Goal: Information Seeking & Learning: Check status

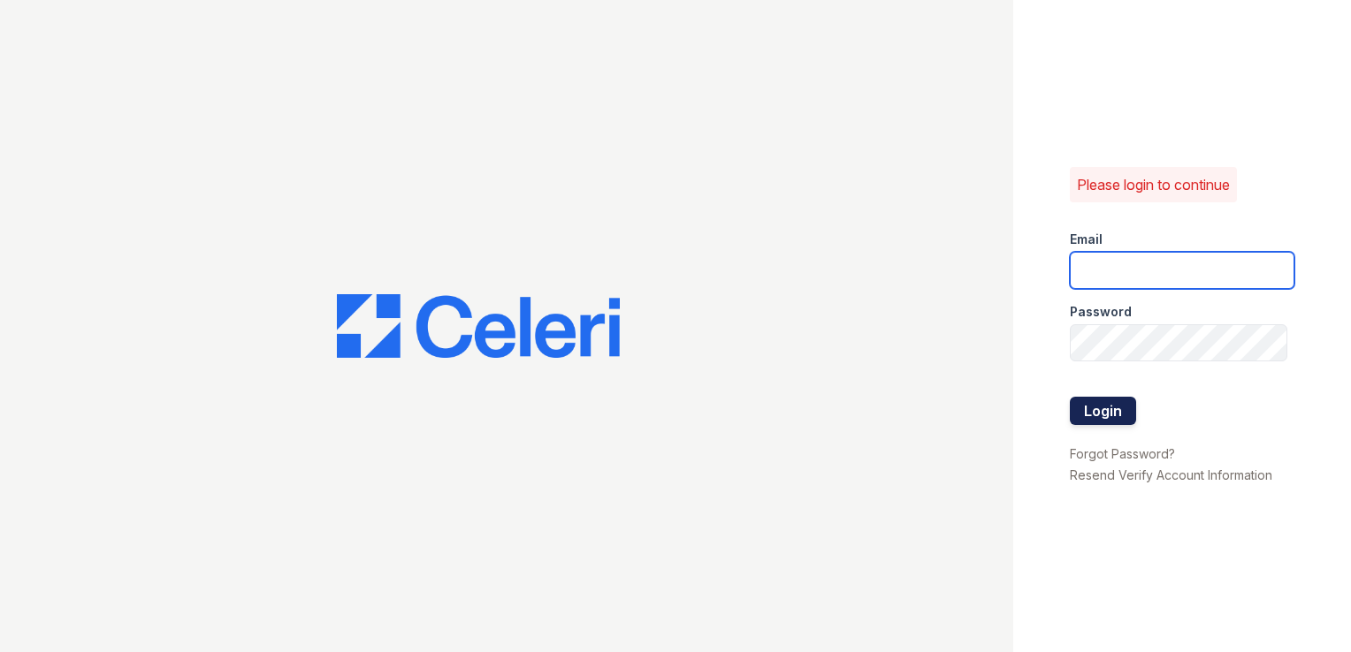
type input "wimbledon.pm@cafmanagement.com"
click at [1084, 406] on button "Login" at bounding box center [1103, 411] width 66 height 28
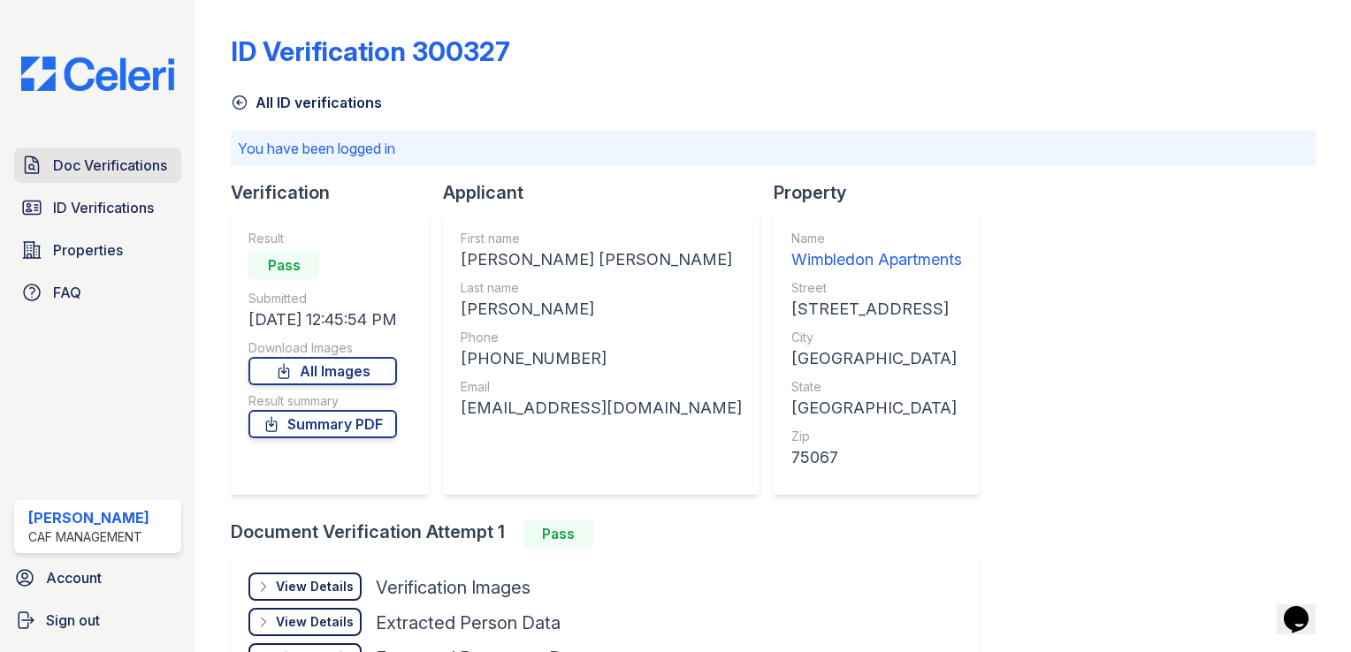
click at [106, 160] on span "Doc Verifications" at bounding box center [110, 165] width 114 height 21
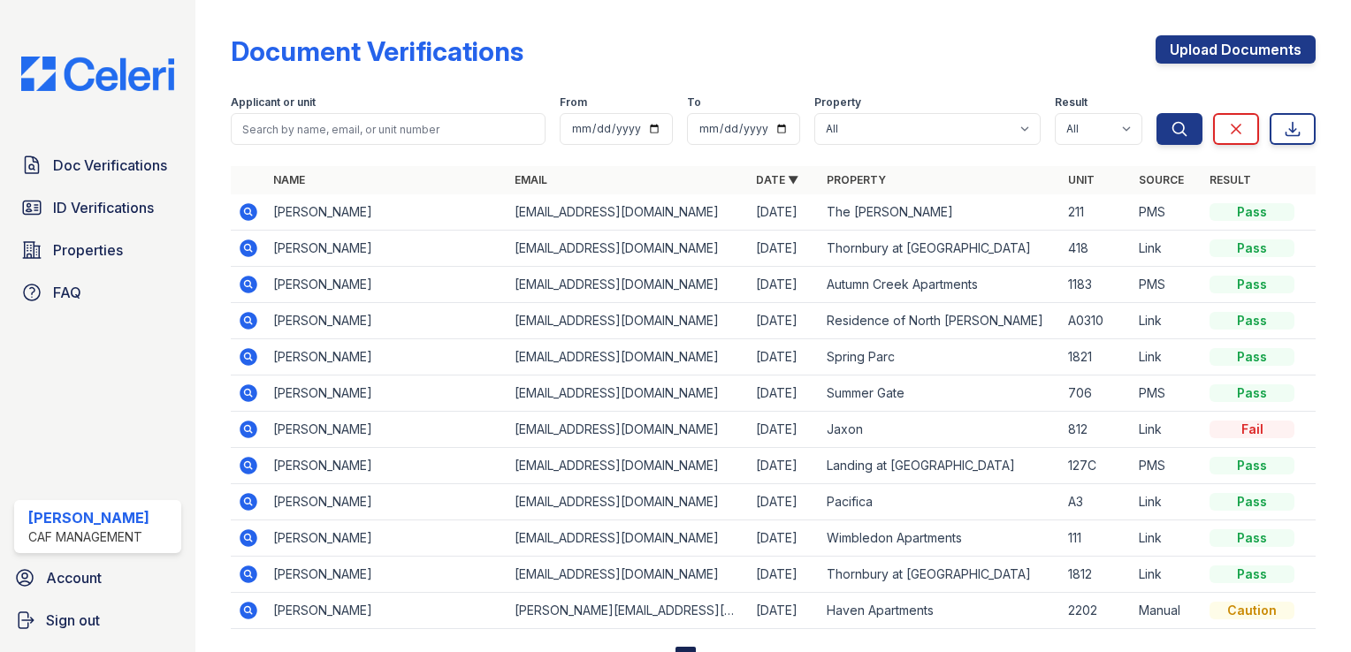
click at [248, 537] on icon at bounding box center [247, 537] width 4 height 4
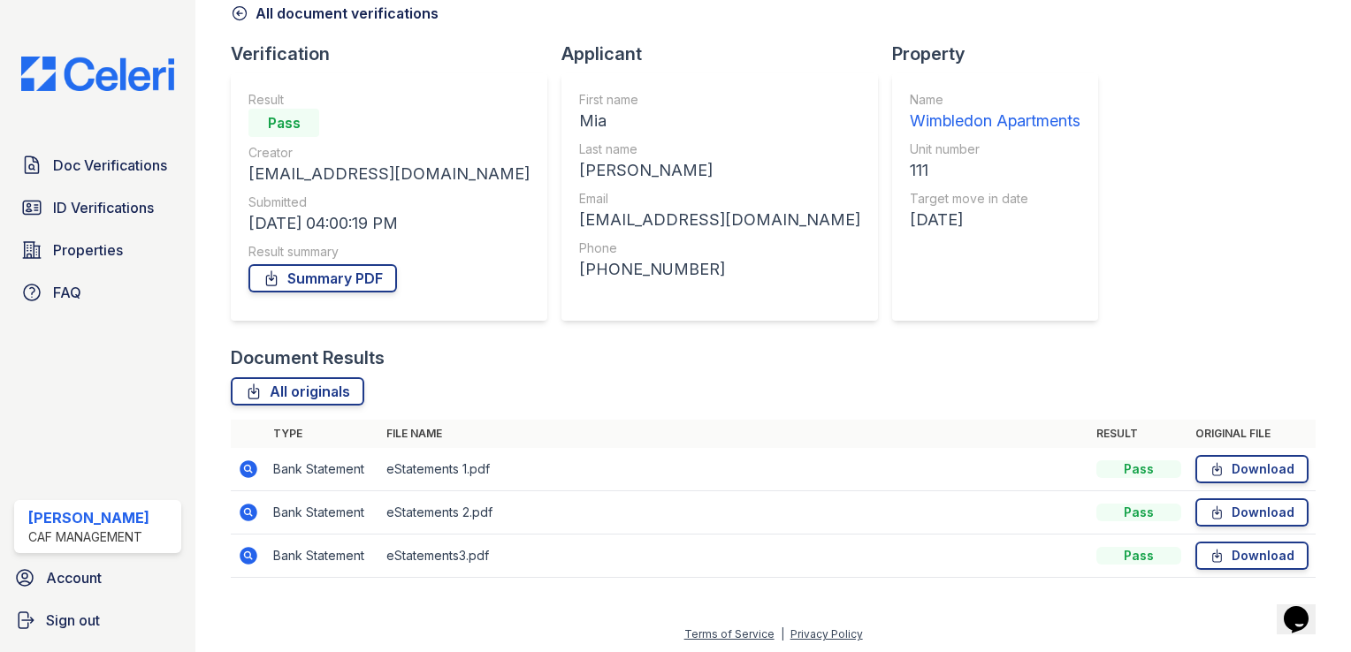
scroll to position [92, 0]
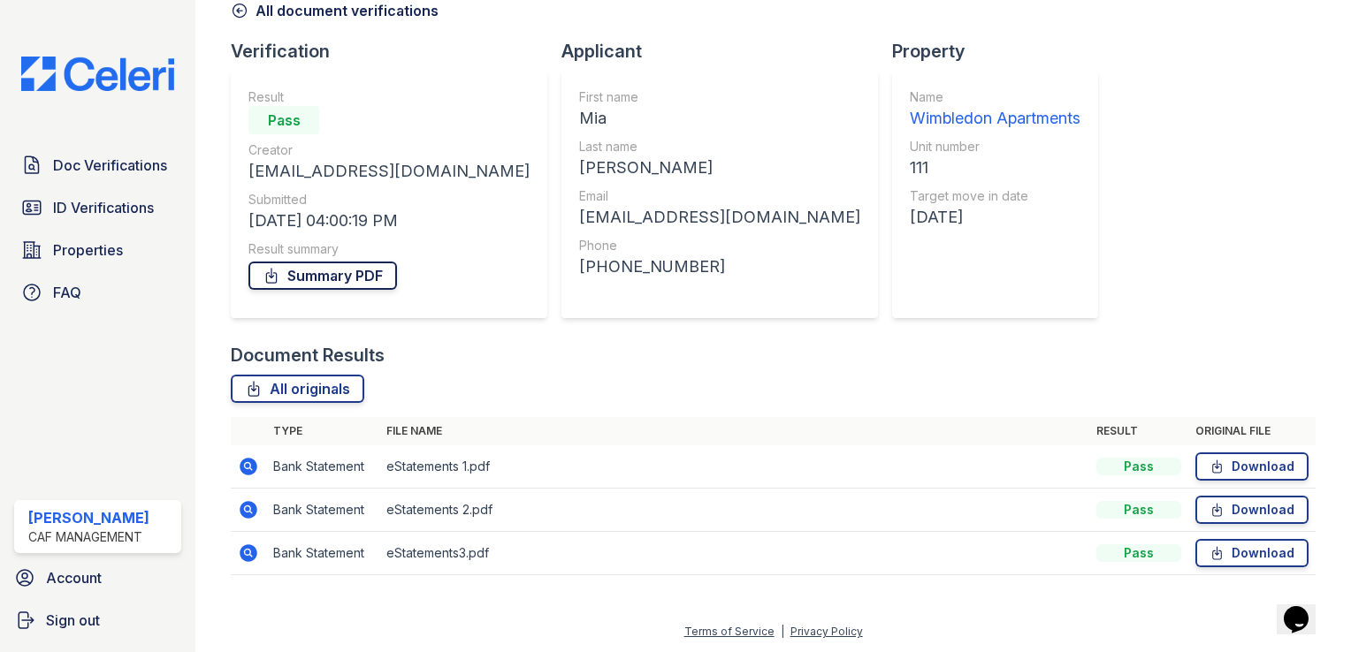
click at [353, 275] on link "Summary PDF" at bounding box center [322, 276] width 149 height 28
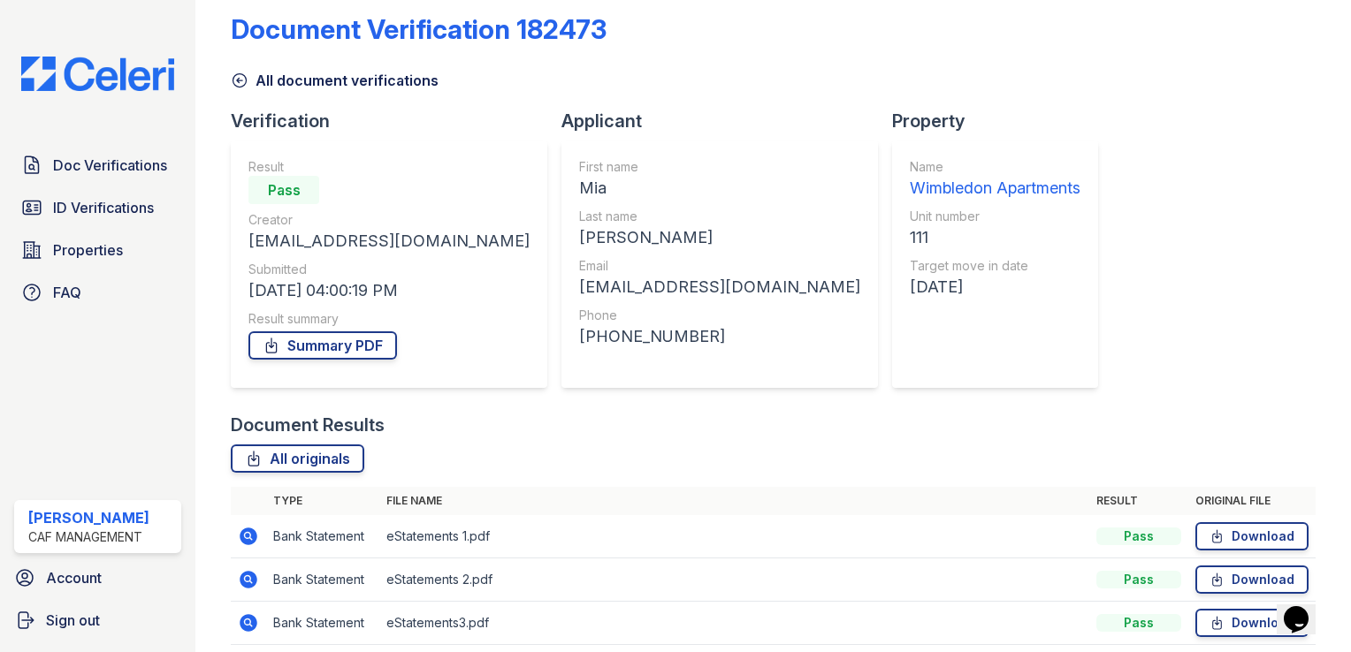
scroll to position [0, 0]
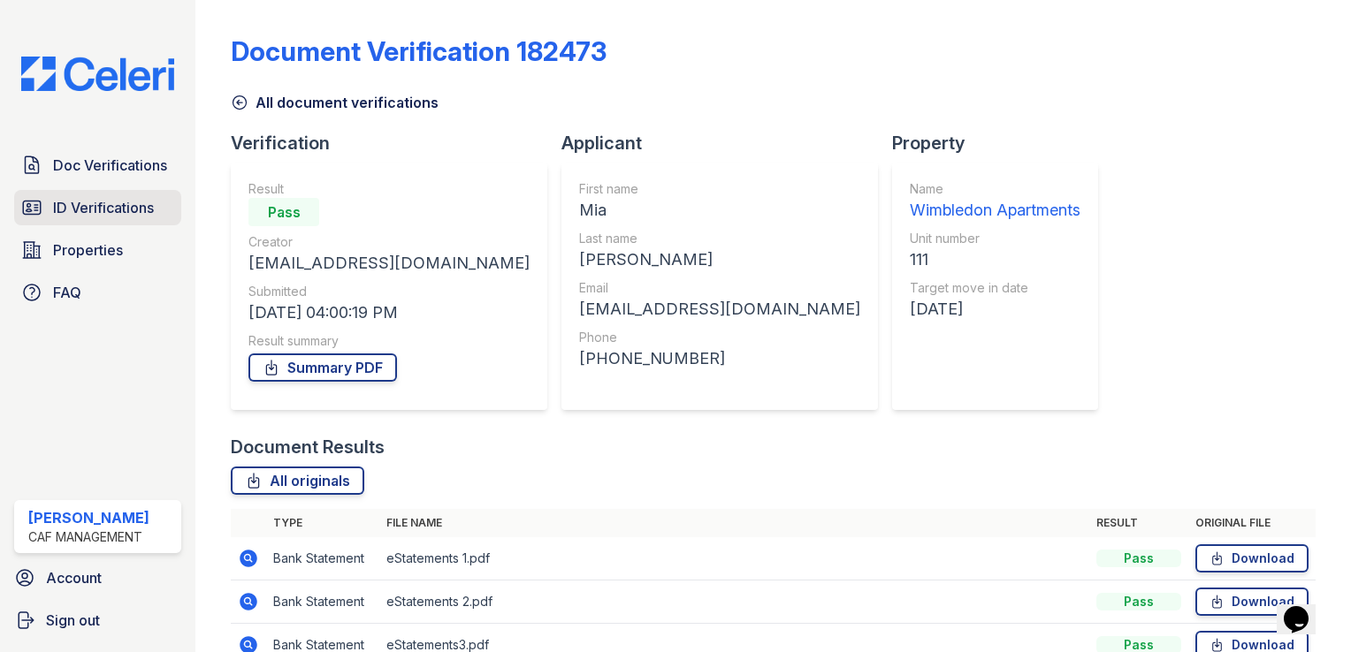
click at [110, 210] on span "ID Verifications" at bounding box center [103, 207] width 101 height 21
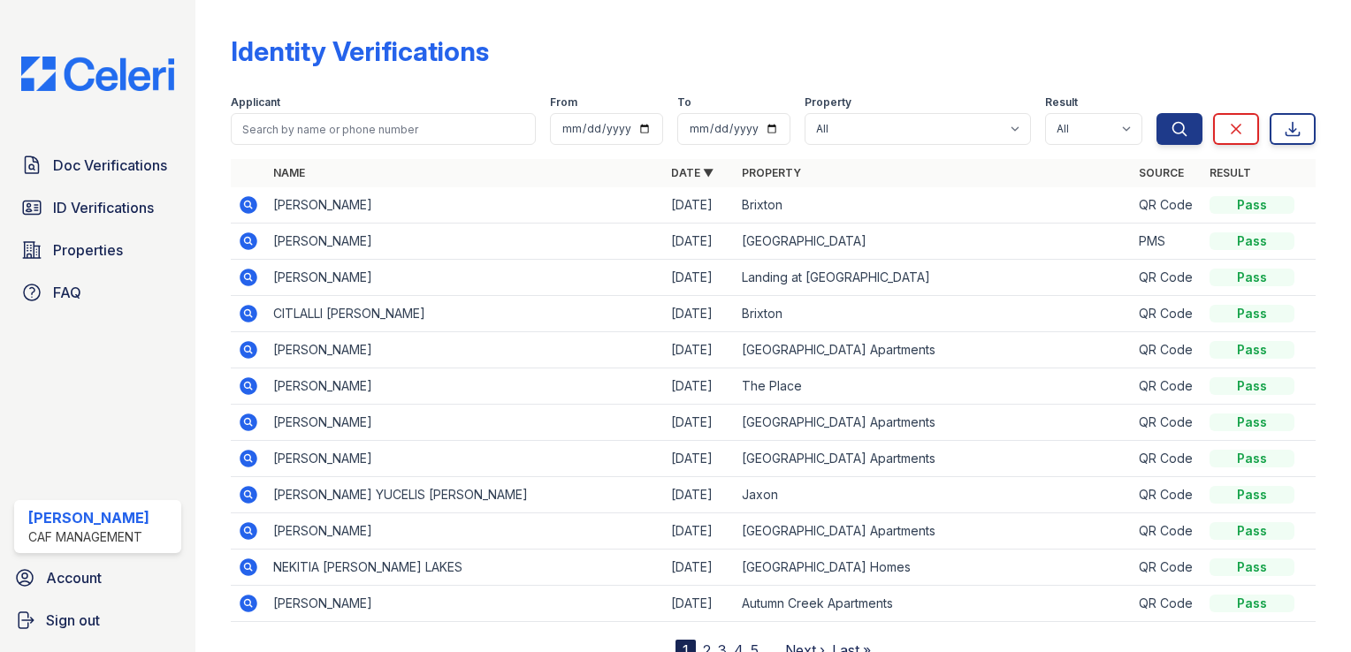
scroll to position [66, 0]
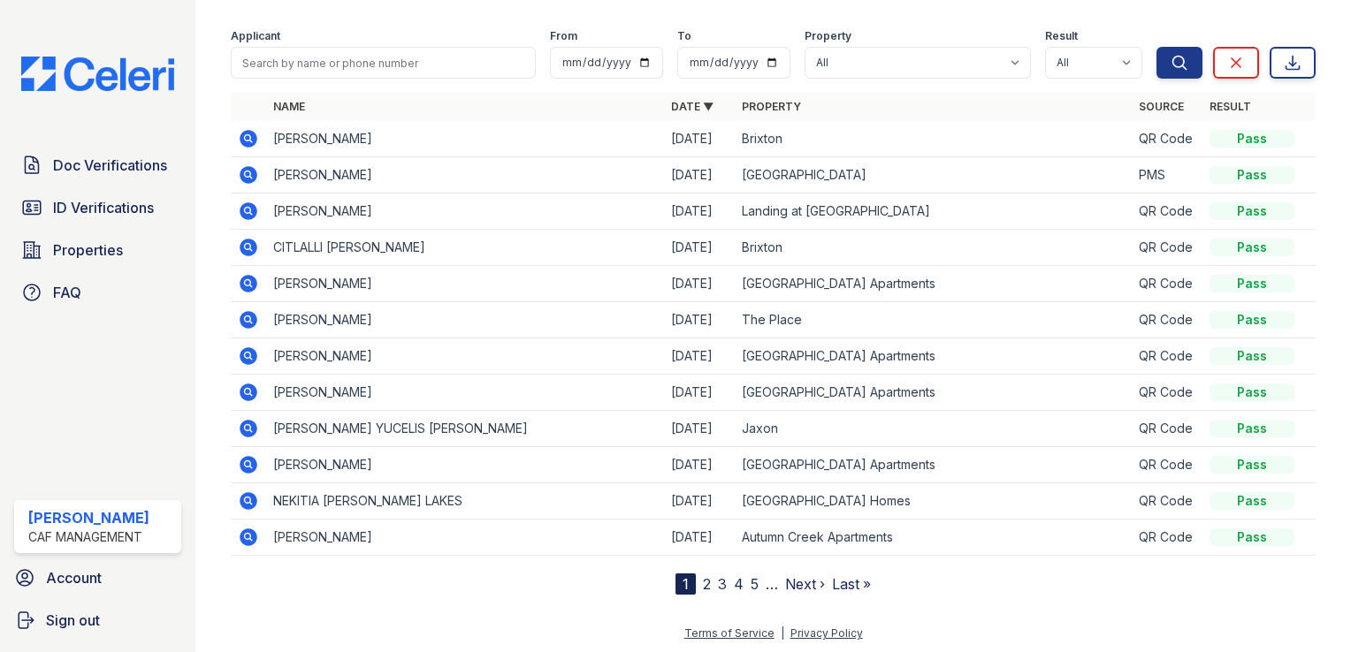
click at [703, 583] on link "2" at bounding box center [707, 585] width 8 height 18
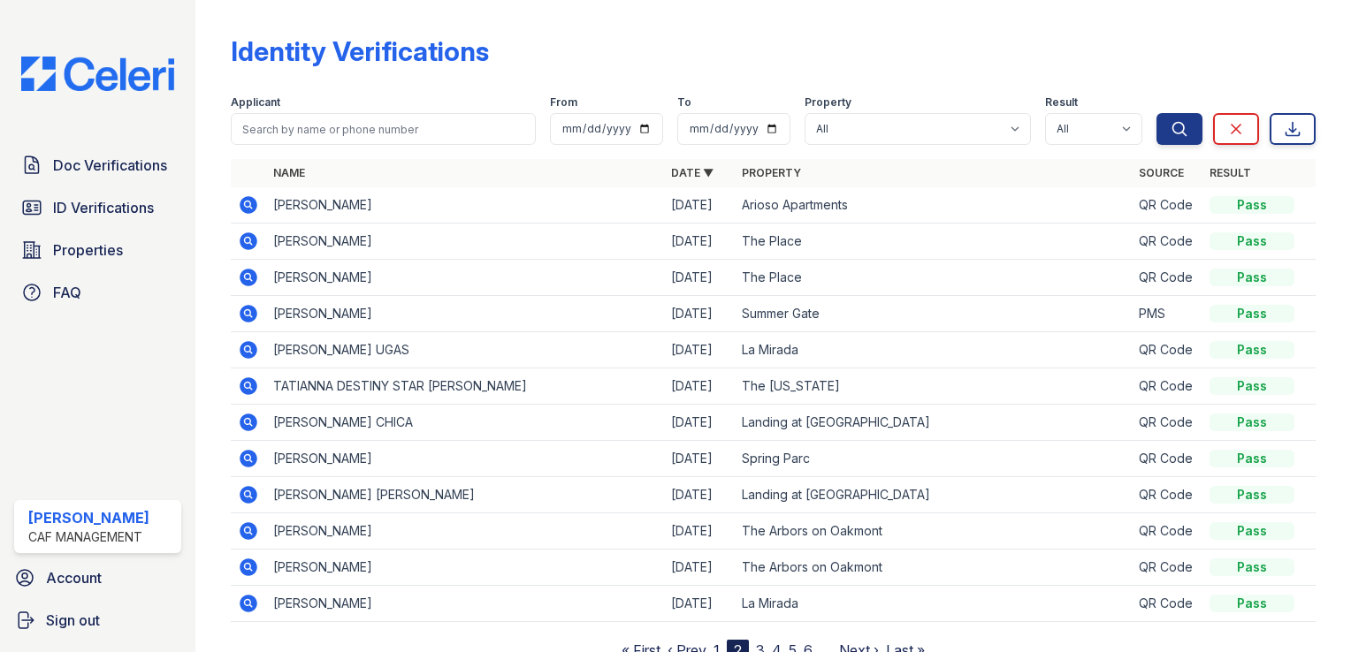
click at [249, 273] on icon at bounding box center [248, 277] width 21 height 21
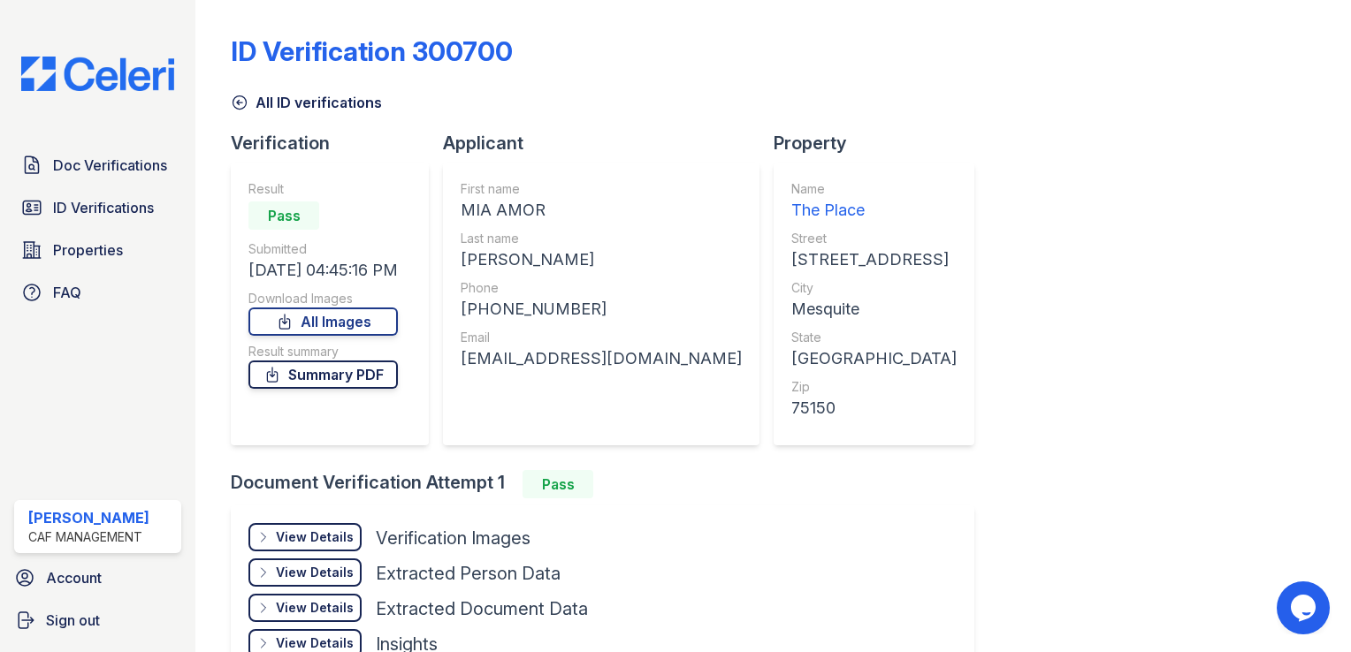
click at [378, 365] on link "Summary PDF" at bounding box center [322, 375] width 149 height 28
click at [354, 367] on link "Summary PDF" at bounding box center [322, 375] width 149 height 28
click at [340, 317] on link "All Images" at bounding box center [322, 322] width 149 height 28
drag, startPoint x: 96, startPoint y: 210, endPoint x: 128, endPoint y: 210, distance: 31.8
click at [96, 210] on span "ID Verifications" at bounding box center [103, 207] width 101 height 21
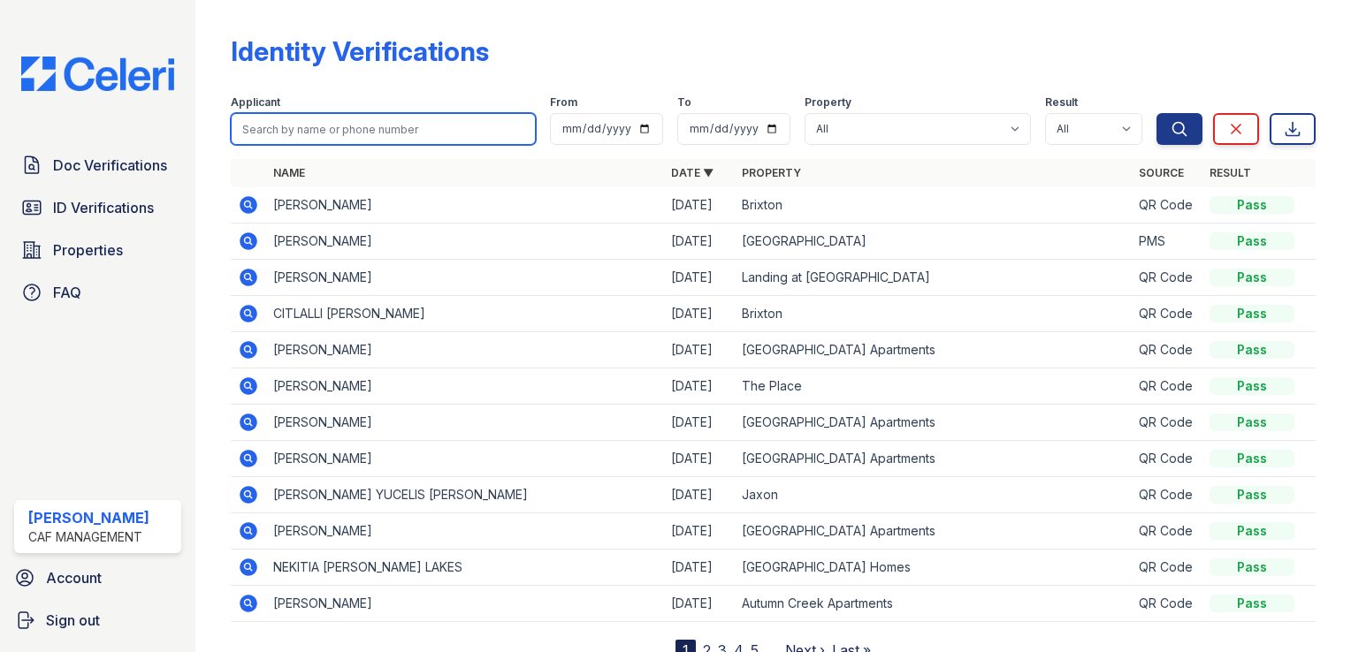
click at [335, 126] on input "search" at bounding box center [383, 129] width 305 height 32
type input "mia"
click at [1156, 113] on button "Search" at bounding box center [1179, 129] width 46 height 32
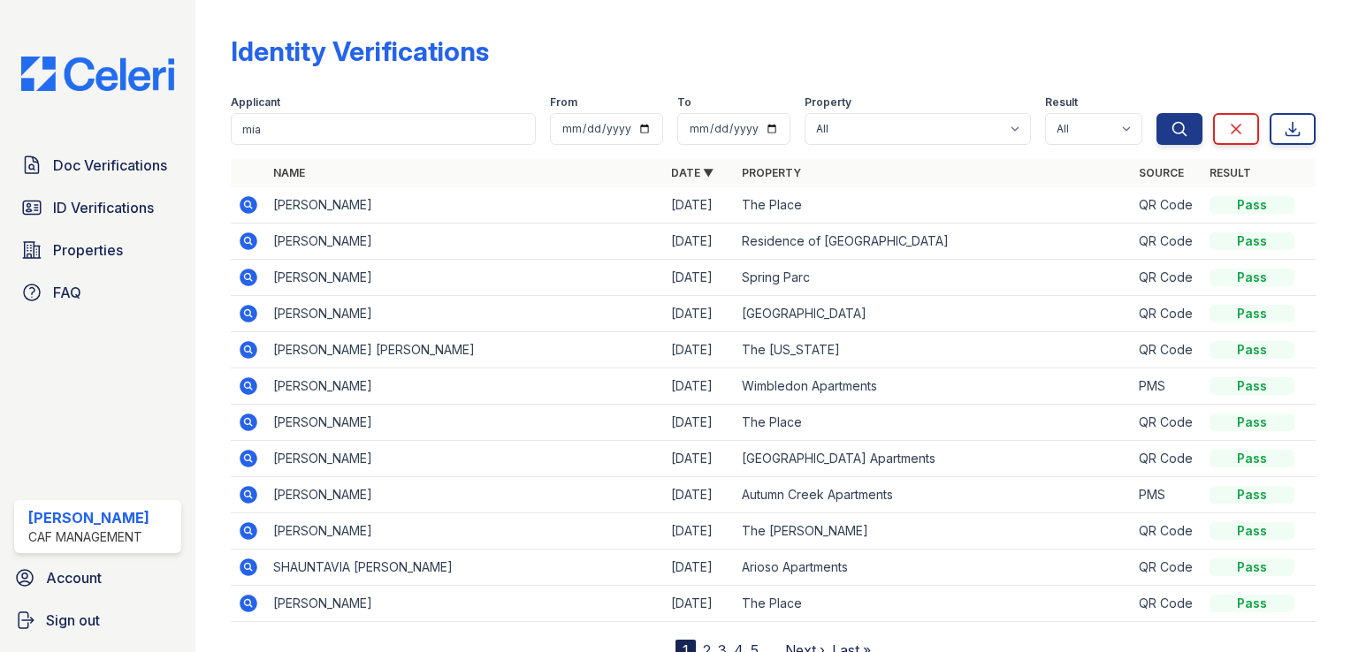
click at [241, 384] on icon at bounding box center [249, 387] width 18 height 18
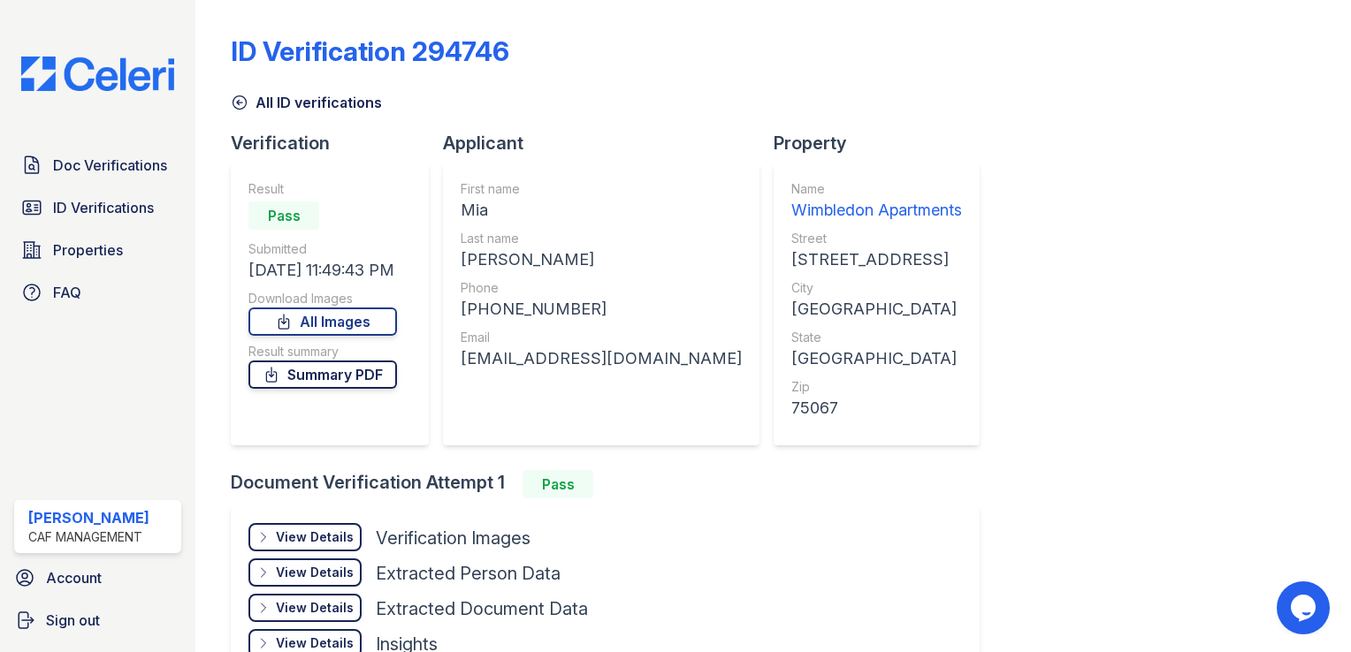
click at [340, 371] on link "Summary PDF" at bounding box center [322, 375] width 149 height 28
click at [294, 539] on div "View Details" at bounding box center [315, 538] width 78 height 18
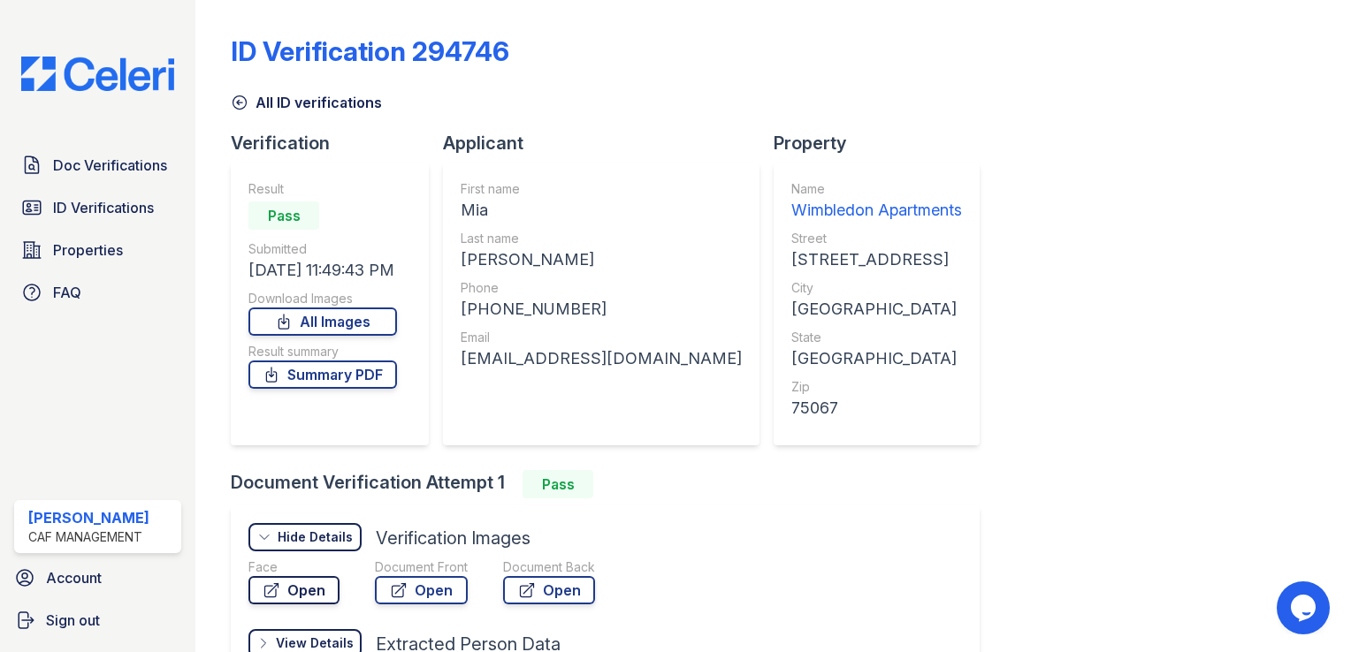
click at [310, 591] on link "Open" at bounding box center [293, 590] width 91 height 28
click at [338, 314] on link "All Images" at bounding box center [322, 322] width 149 height 28
click at [90, 210] on span "ID Verifications" at bounding box center [103, 207] width 101 height 21
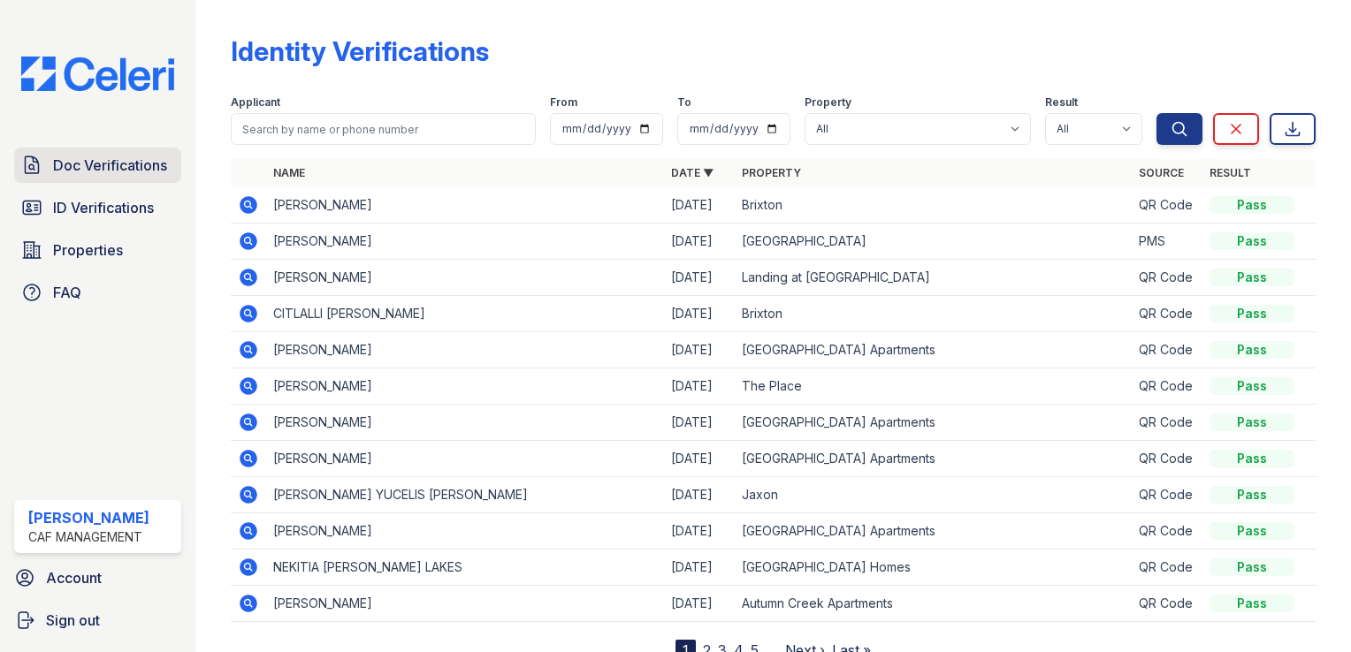
click at [135, 164] on span "Doc Verifications" at bounding box center [110, 165] width 114 height 21
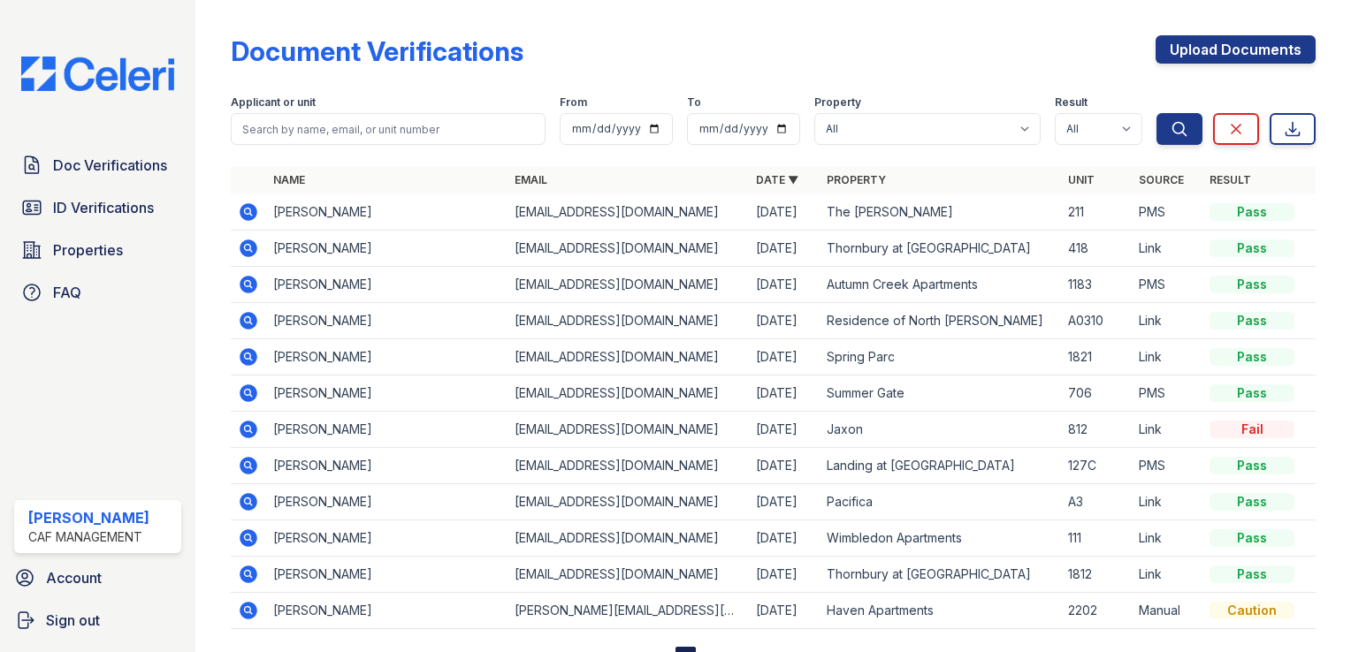
scroll to position [73, 0]
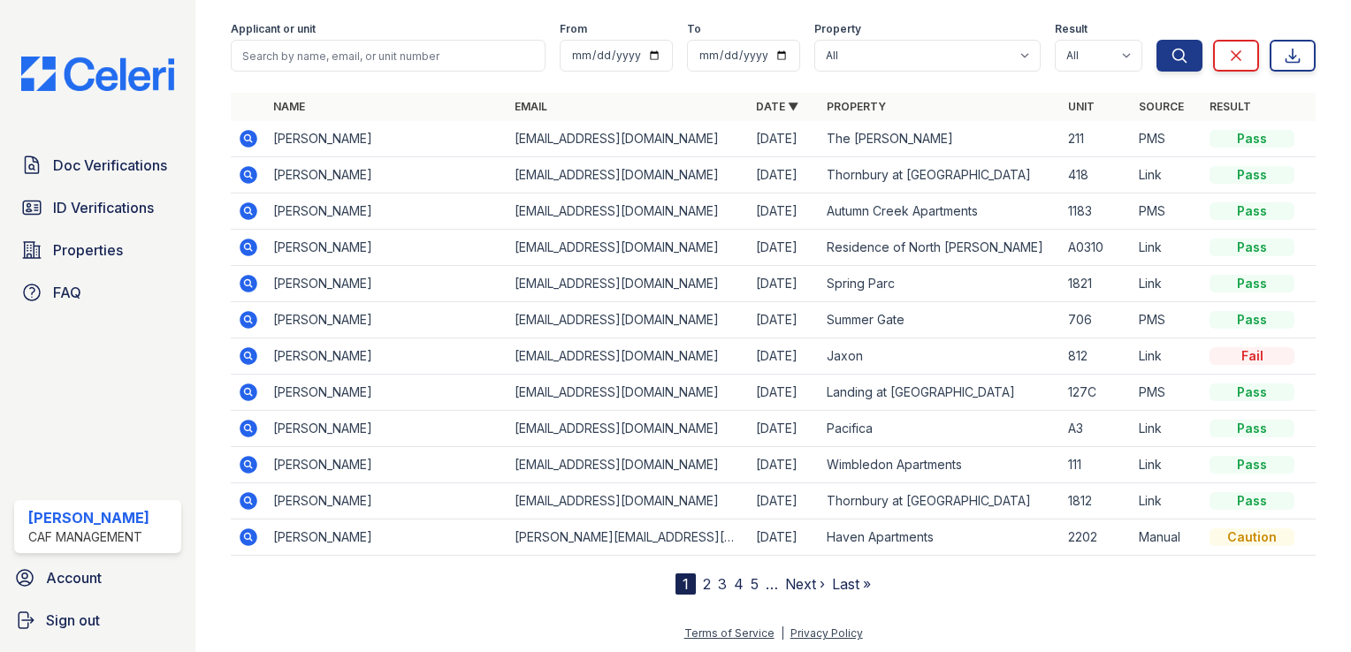
click at [245, 461] on icon at bounding box center [248, 464] width 21 height 21
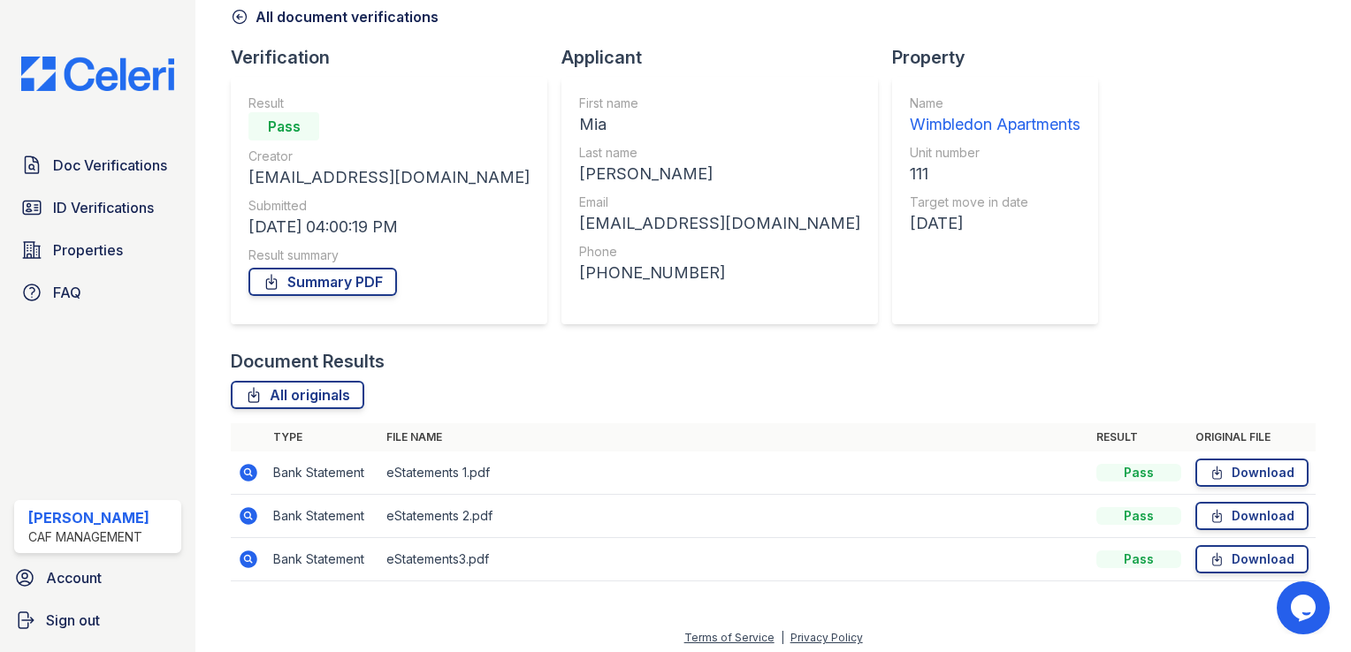
scroll to position [92, 0]
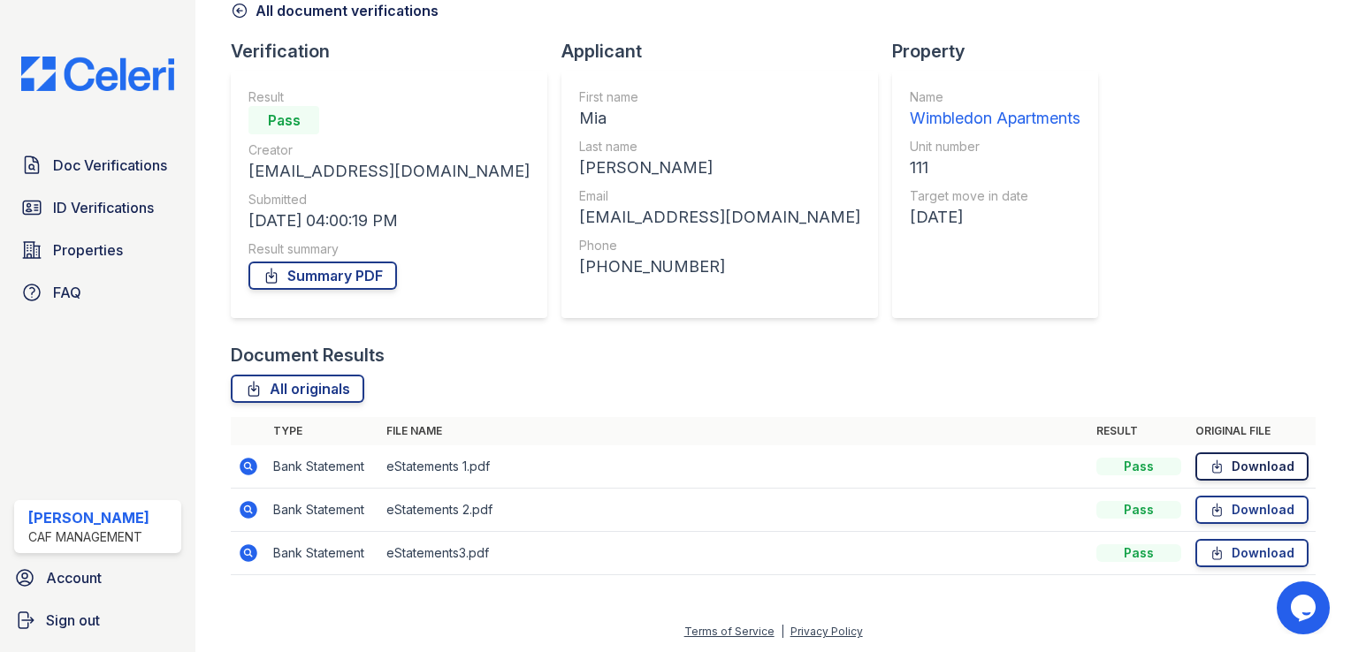
click at [1242, 477] on link "Download" at bounding box center [1251, 467] width 113 height 28
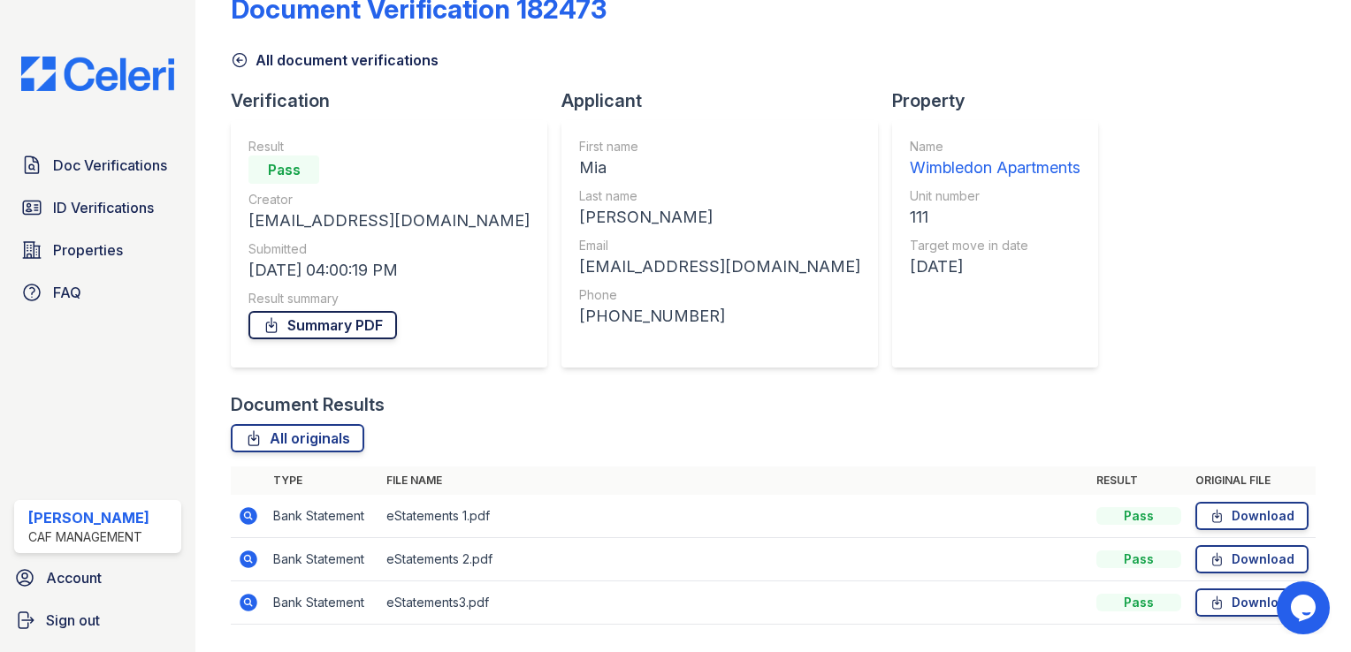
scroll to position [0, 0]
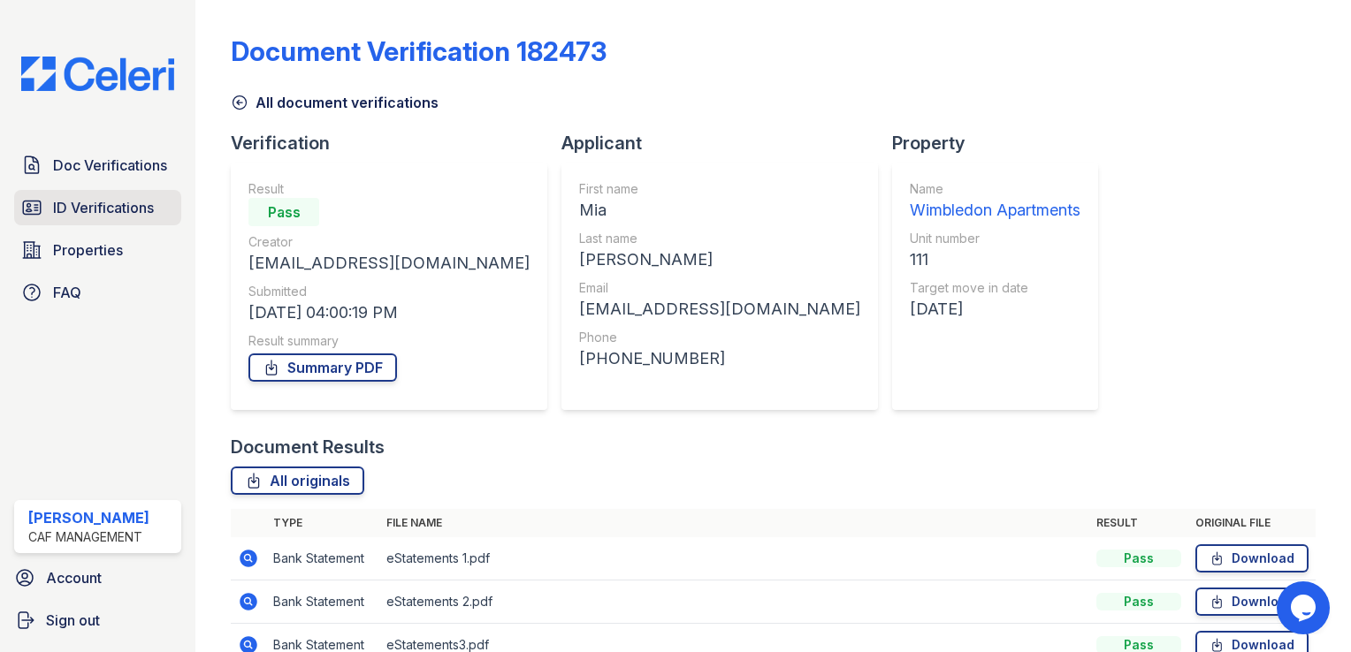
click at [116, 211] on span "ID Verifications" at bounding box center [103, 207] width 101 height 21
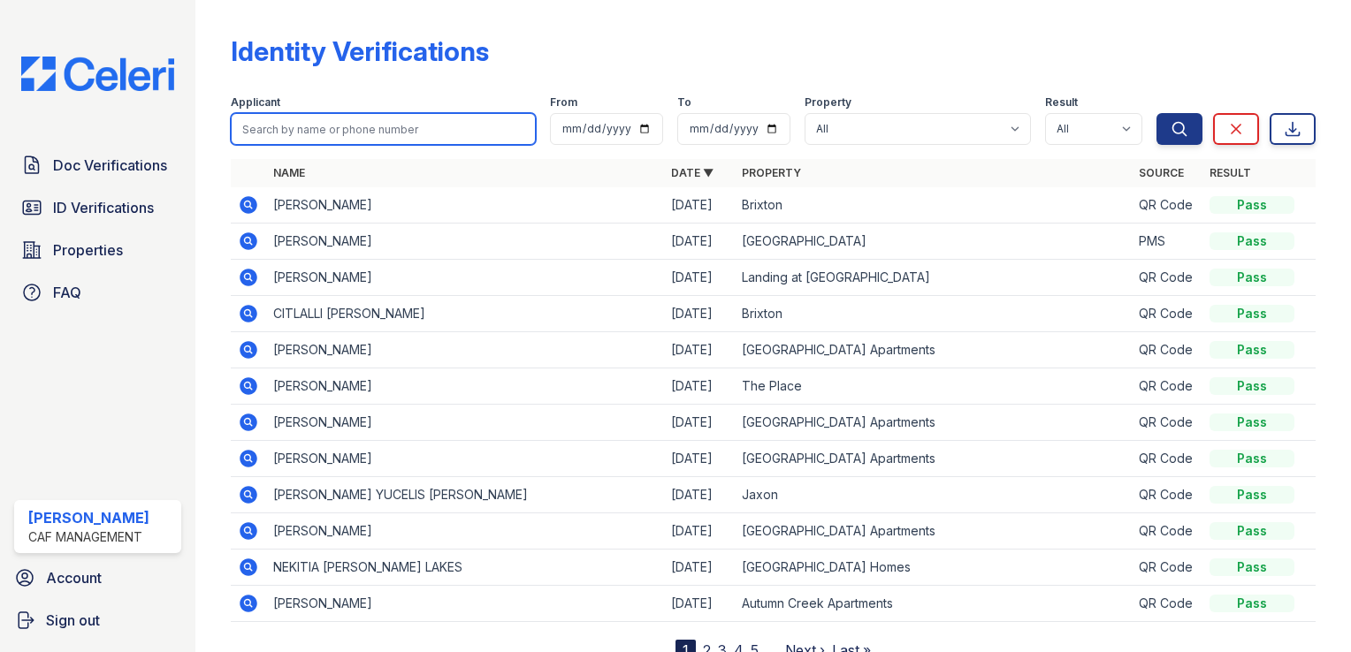
click at [460, 118] on input "search" at bounding box center [383, 129] width 305 height 32
paste input "Peyton Smith"
type input "Peyton Smith"
click at [1156, 113] on button "Search" at bounding box center [1179, 129] width 46 height 32
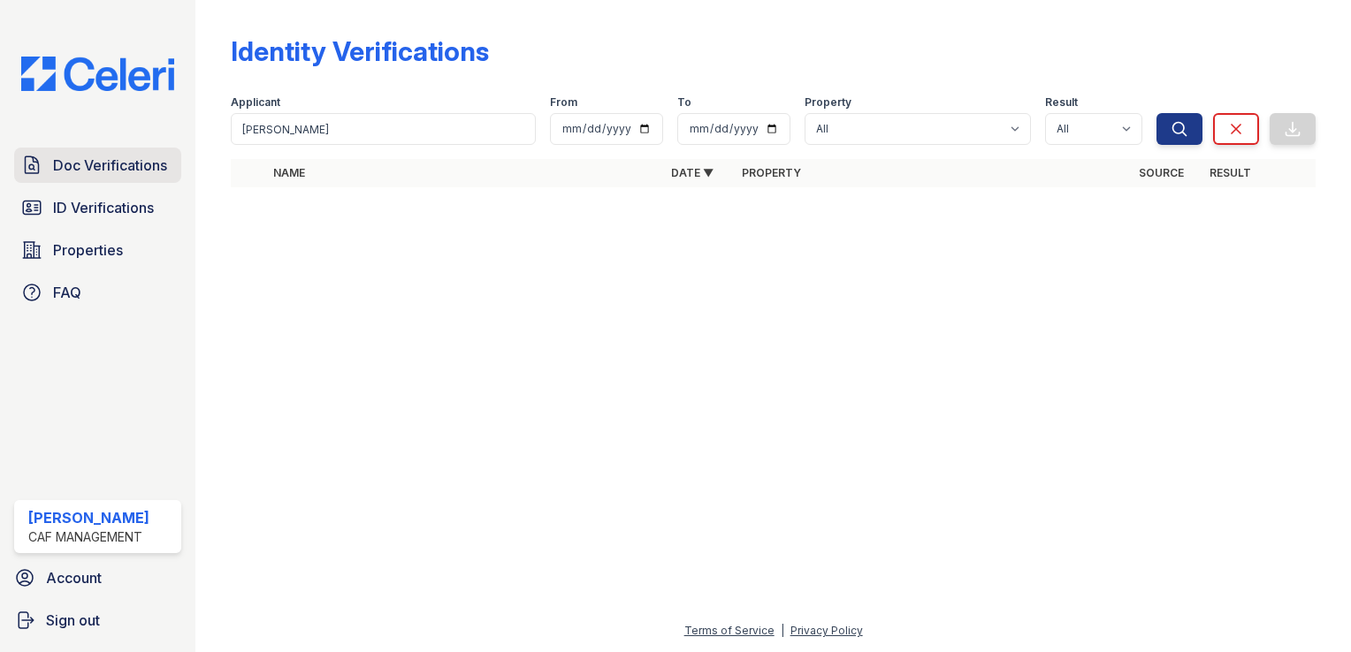
click at [106, 164] on span "Doc Verifications" at bounding box center [110, 165] width 114 height 21
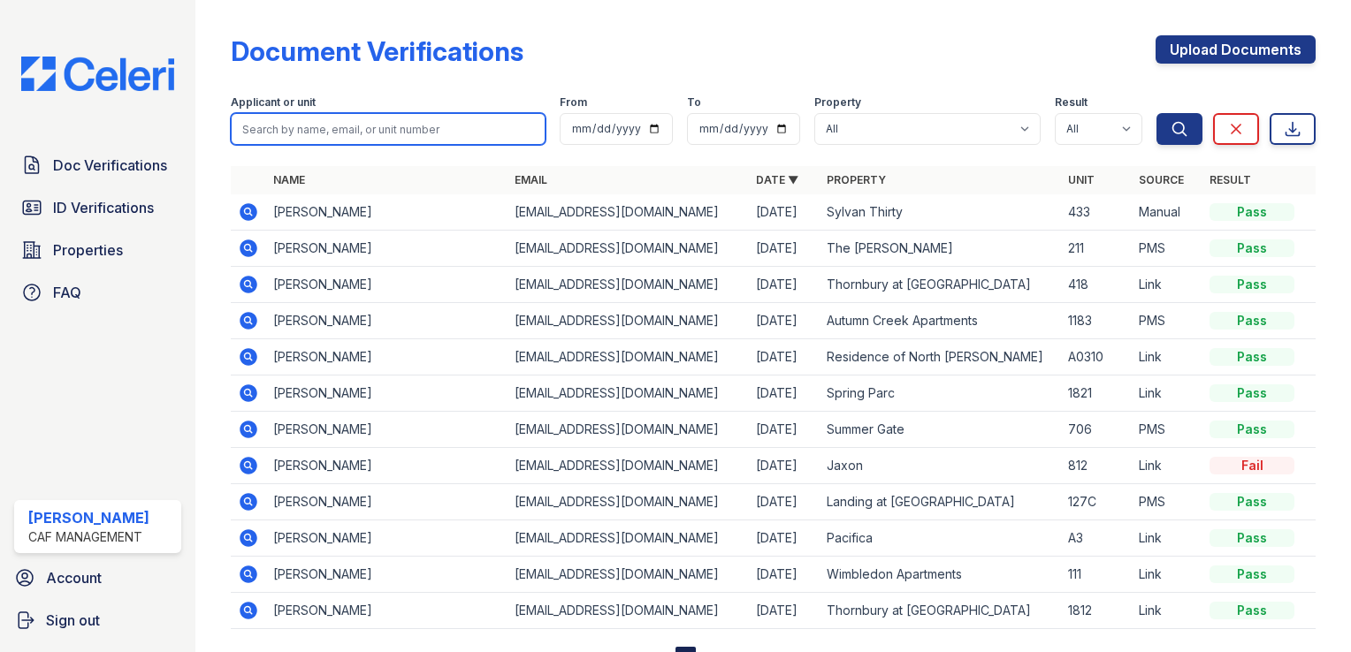
click at [301, 133] on input "search" at bounding box center [388, 129] width 315 height 32
type input "[PERSON_NAME]"
click at [1156, 113] on button "Search" at bounding box center [1179, 129] width 46 height 32
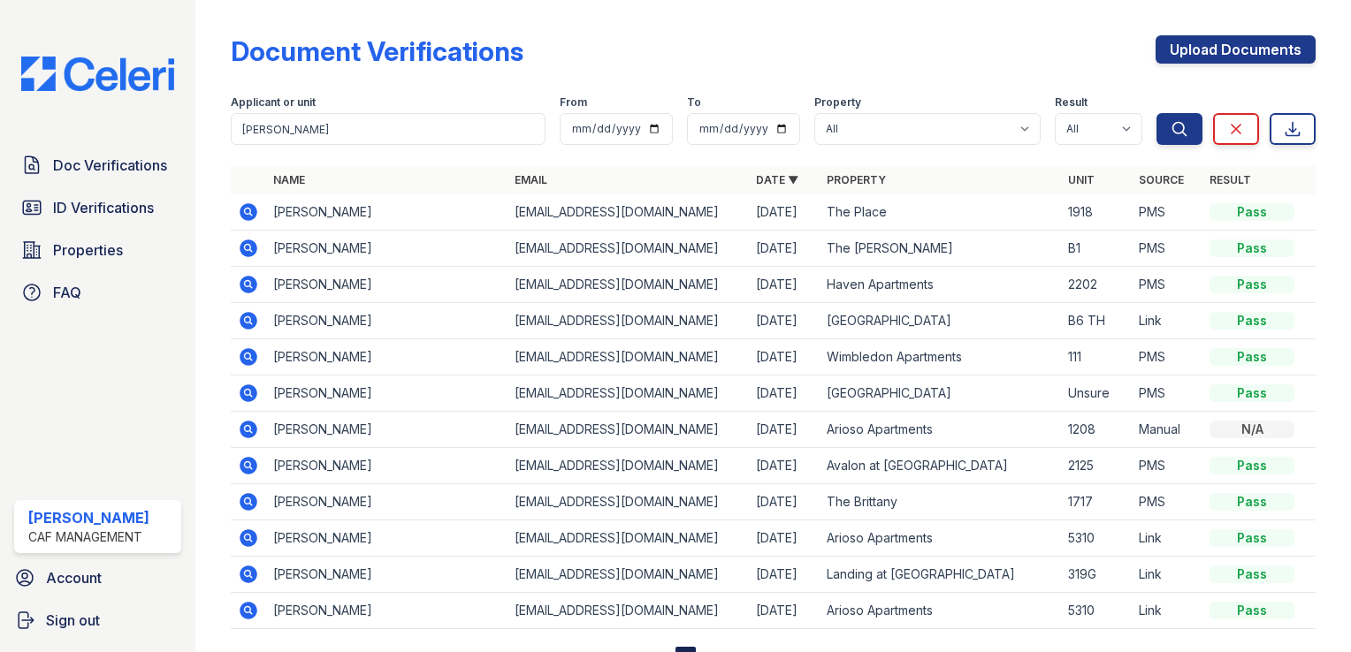
click at [246, 360] on icon at bounding box center [249, 357] width 18 height 18
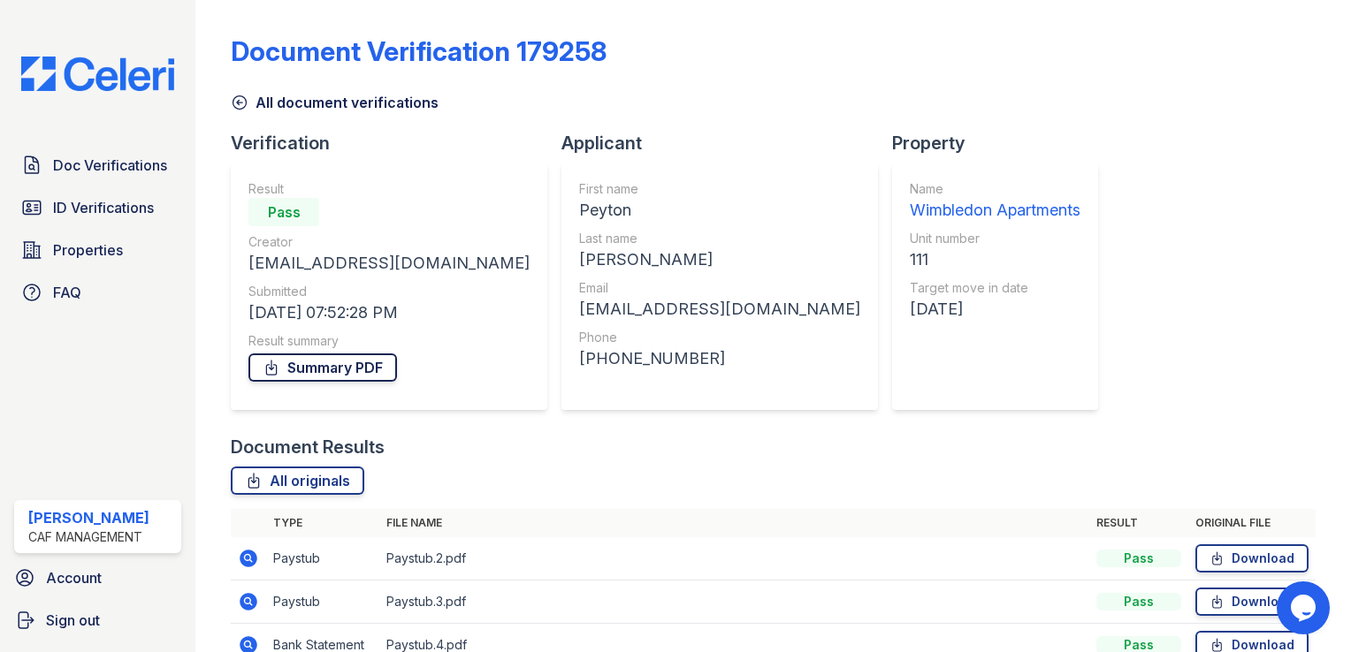
click at [340, 362] on link "Summary PDF" at bounding box center [322, 368] width 149 height 28
click at [344, 362] on link "Summary PDF" at bounding box center [322, 368] width 149 height 28
click at [315, 365] on link "Summary PDF" at bounding box center [322, 368] width 149 height 28
click at [66, 204] on span "ID Verifications" at bounding box center [103, 207] width 101 height 21
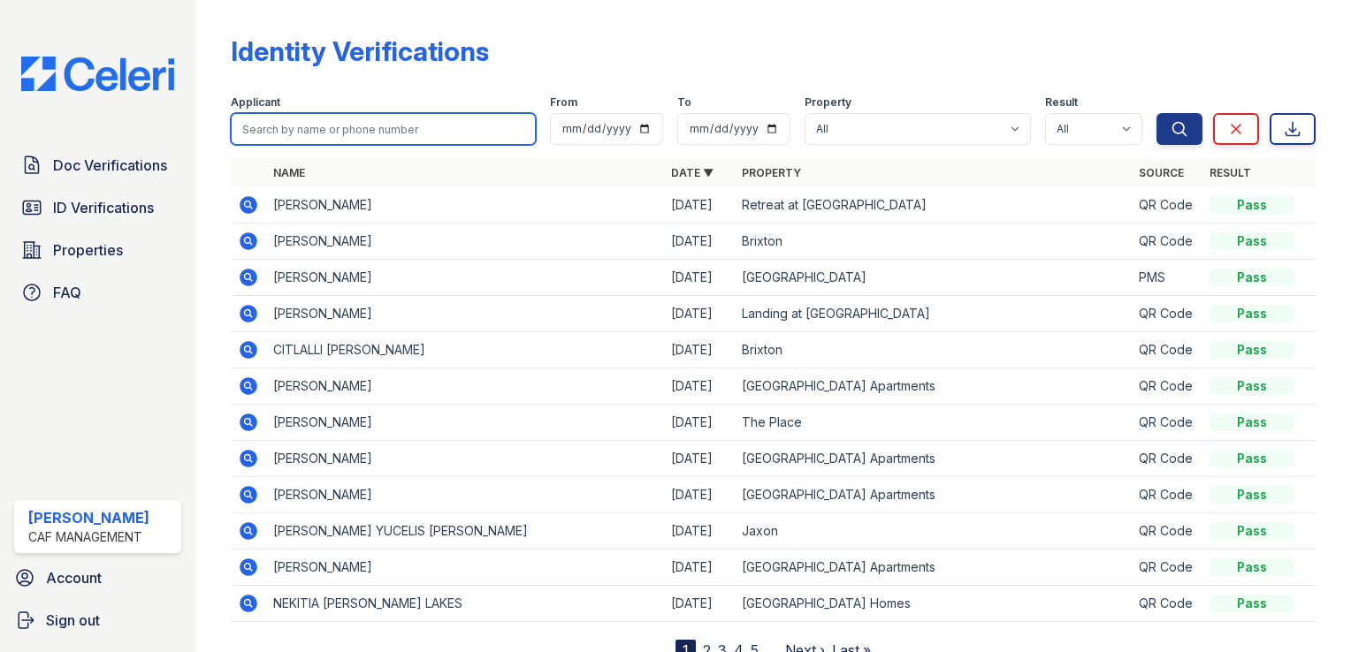
click at [317, 126] on input "search" at bounding box center [383, 129] width 305 height 32
type input "[PERSON_NAME]"
click at [1156, 113] on button "Search" at bounding box center [1179, 129] width 46 height 32
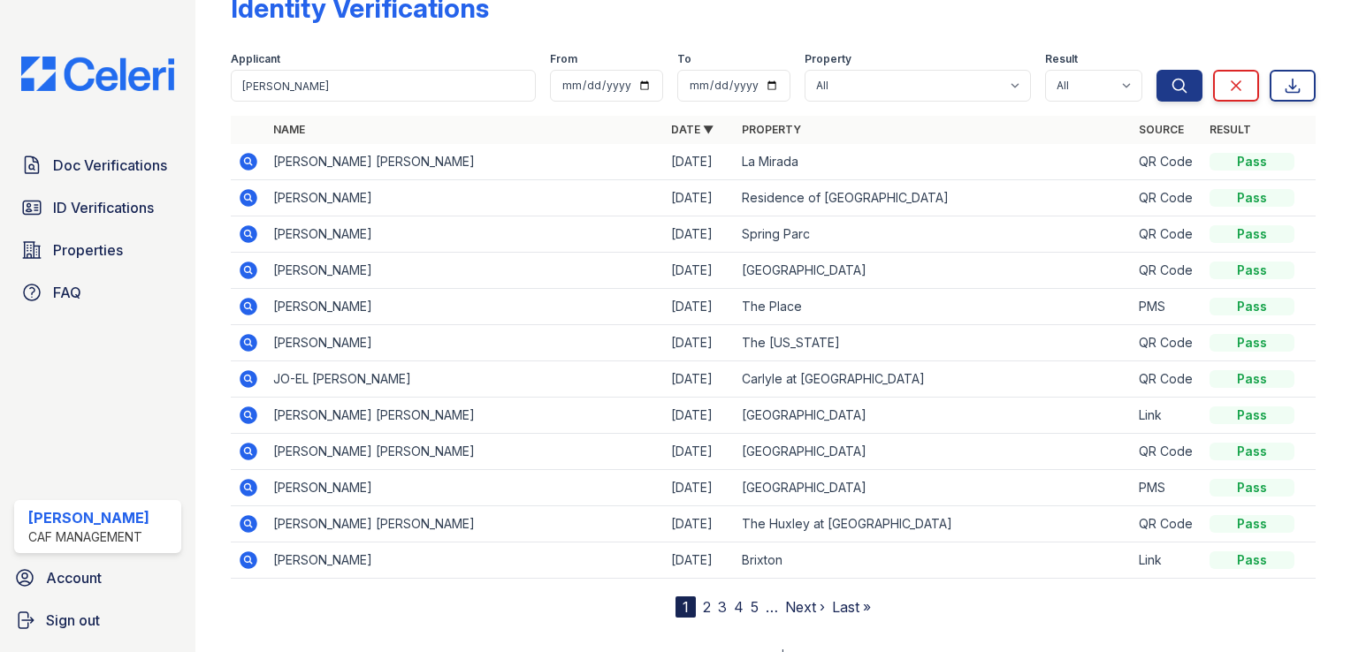
scroll to position [66, 0]
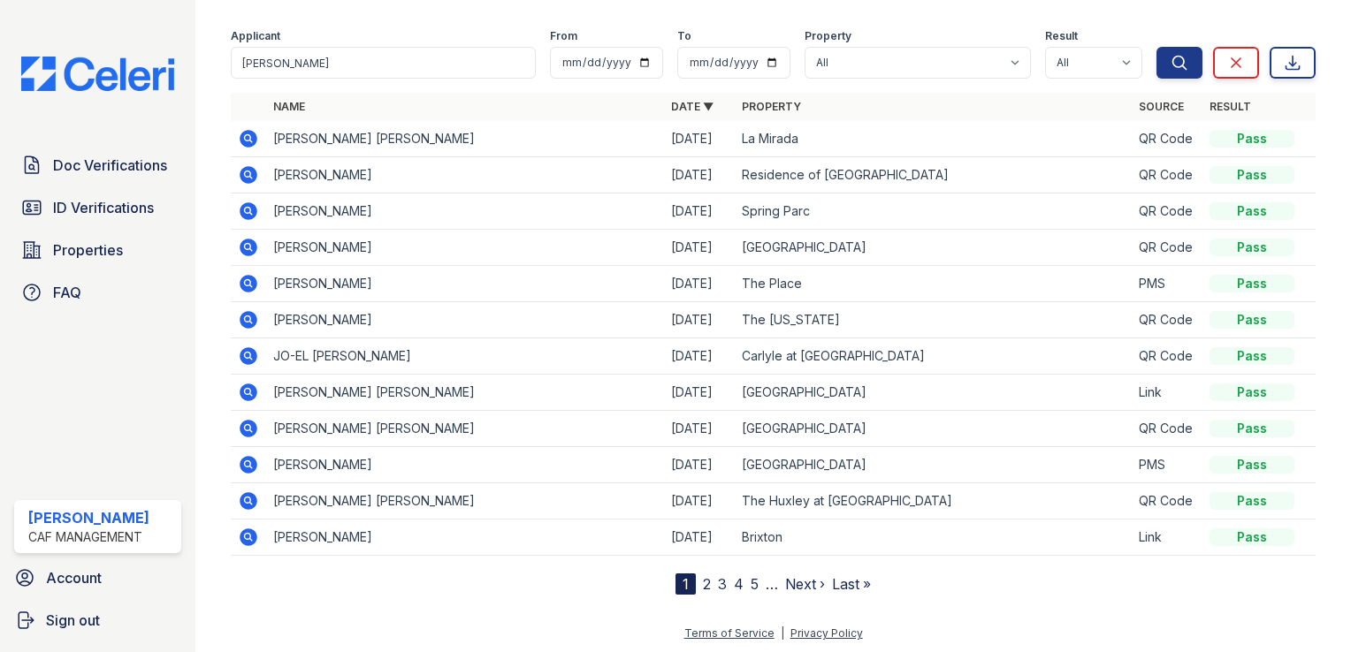
click at [703, 582] on link "2" at bounding box center [707, 585] width 8 height 18
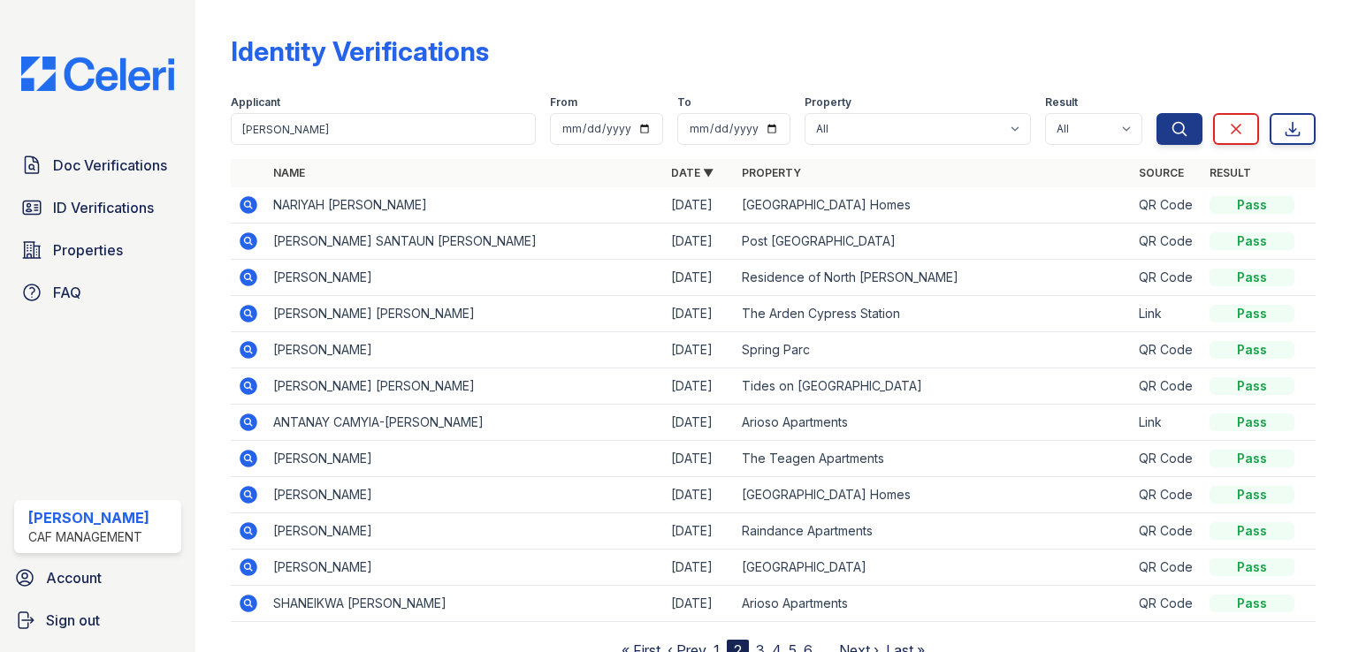
scroll to position [66, 0]
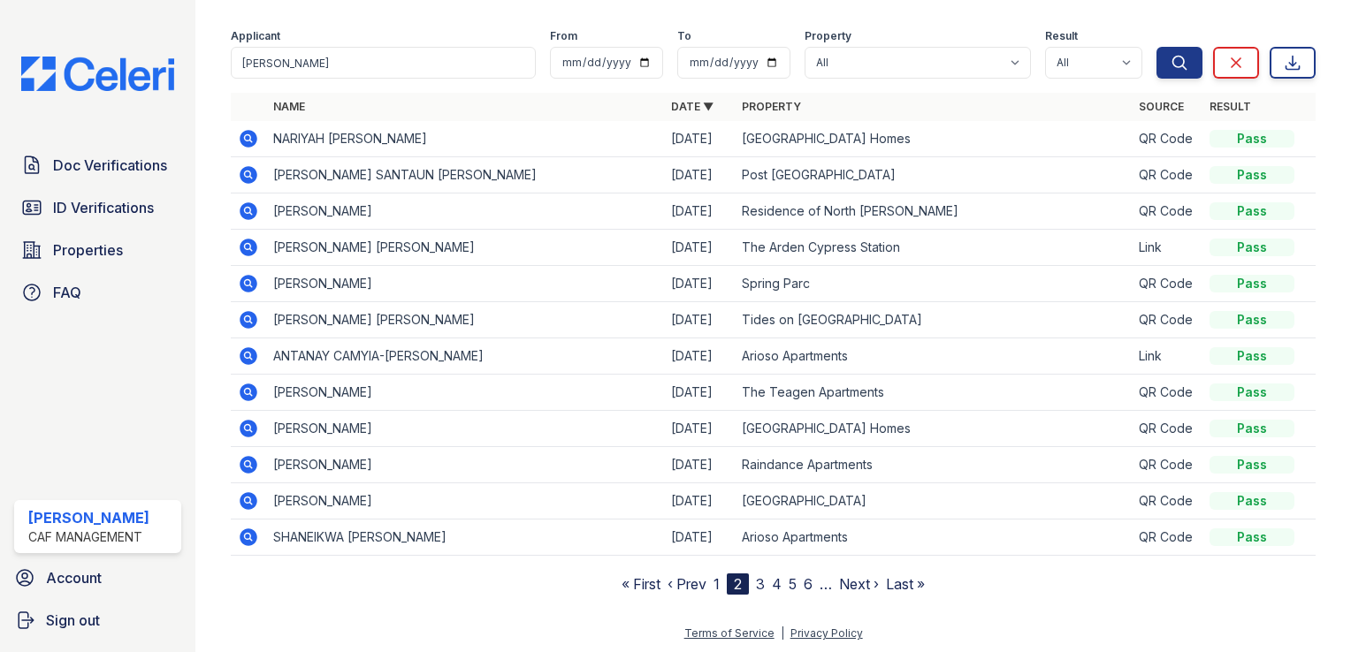
click at [757, 581] on link "3" at bounding box center [760, 585] width 9 height 18
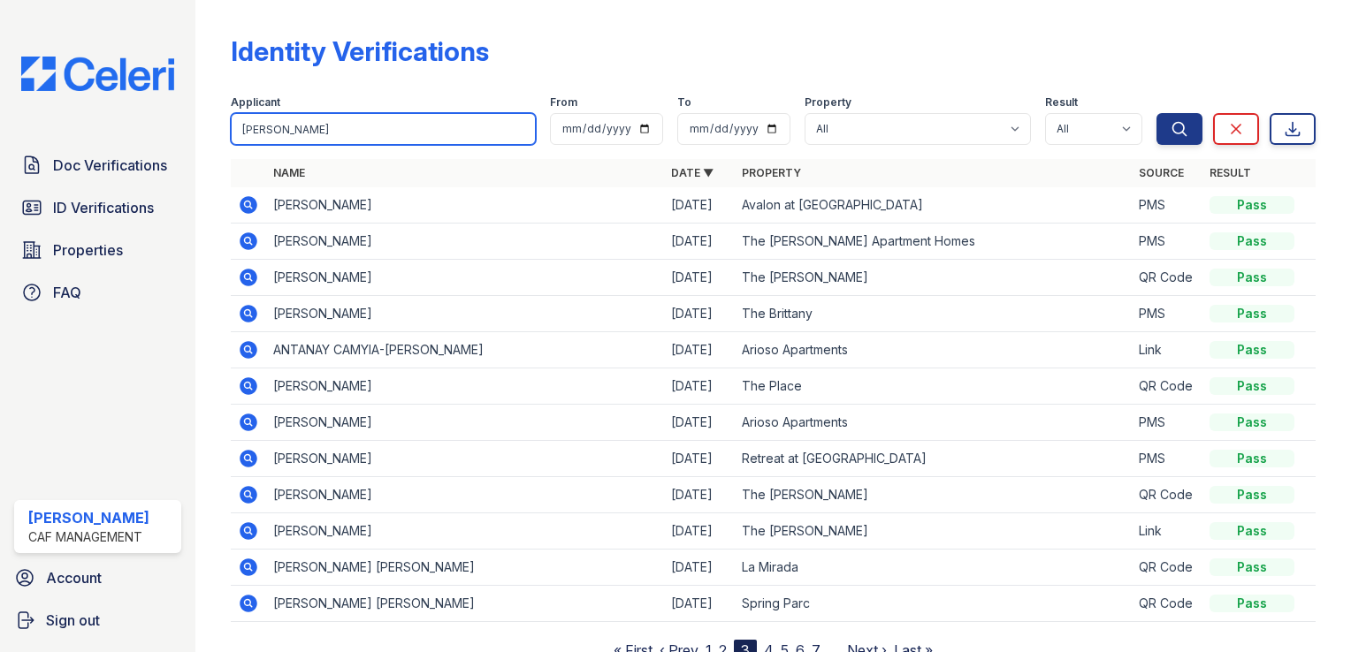
click at [313, 131] on input "[PERSON_NAME]" at bounding box center [383, 129] width 305 height 32
type input "peyton"
click at [1156, 113] on button "Search" at bounding box center [1179, 129] width 46 height 32
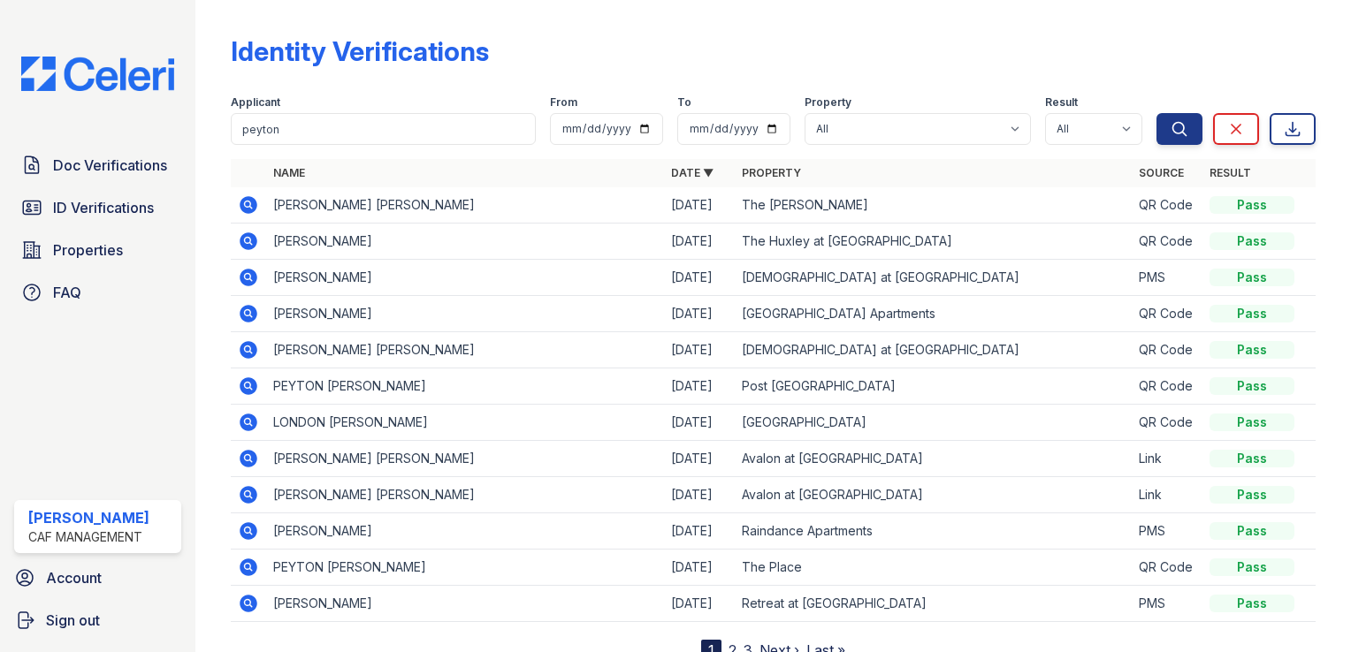
click at [250, 200] on icon at bounding box center [249, 205] width 18 height 18
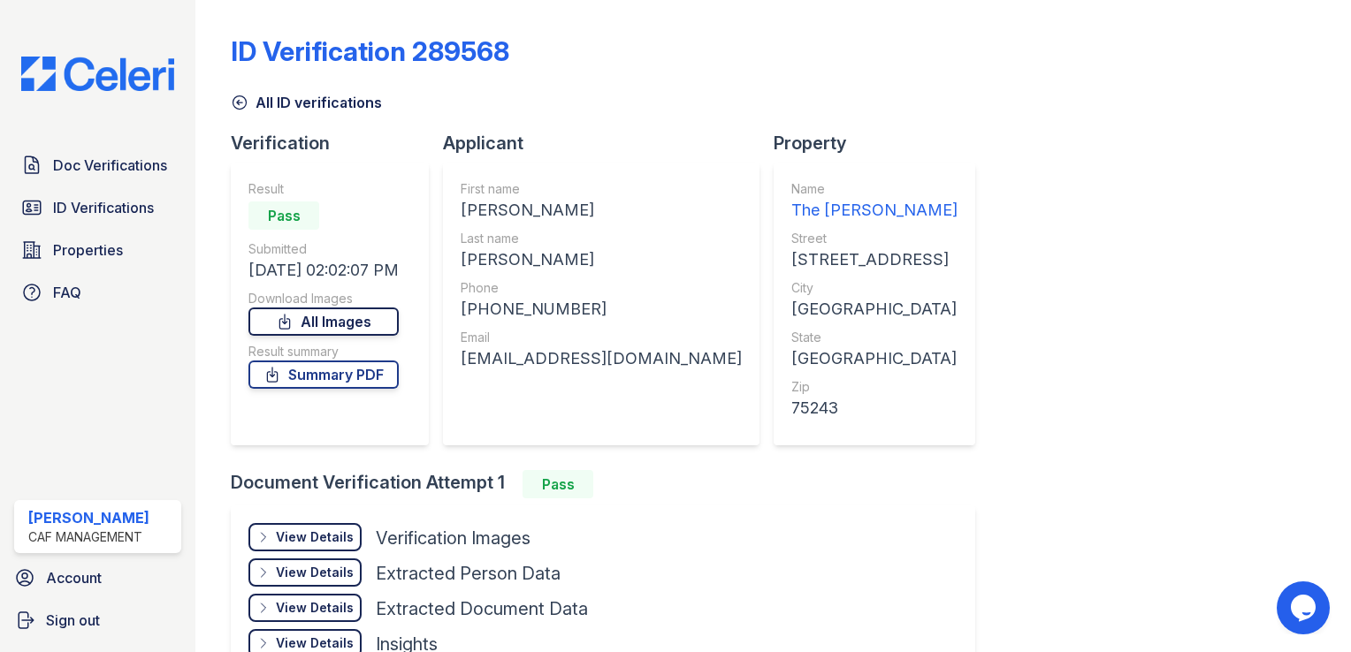
click at [357, 323] on link "All Images" at bounding box center [323, 322] width 150 height 28
click at [116, 218] on link "ID Verifications" at bounding box center [97, 207] width 167 height 35
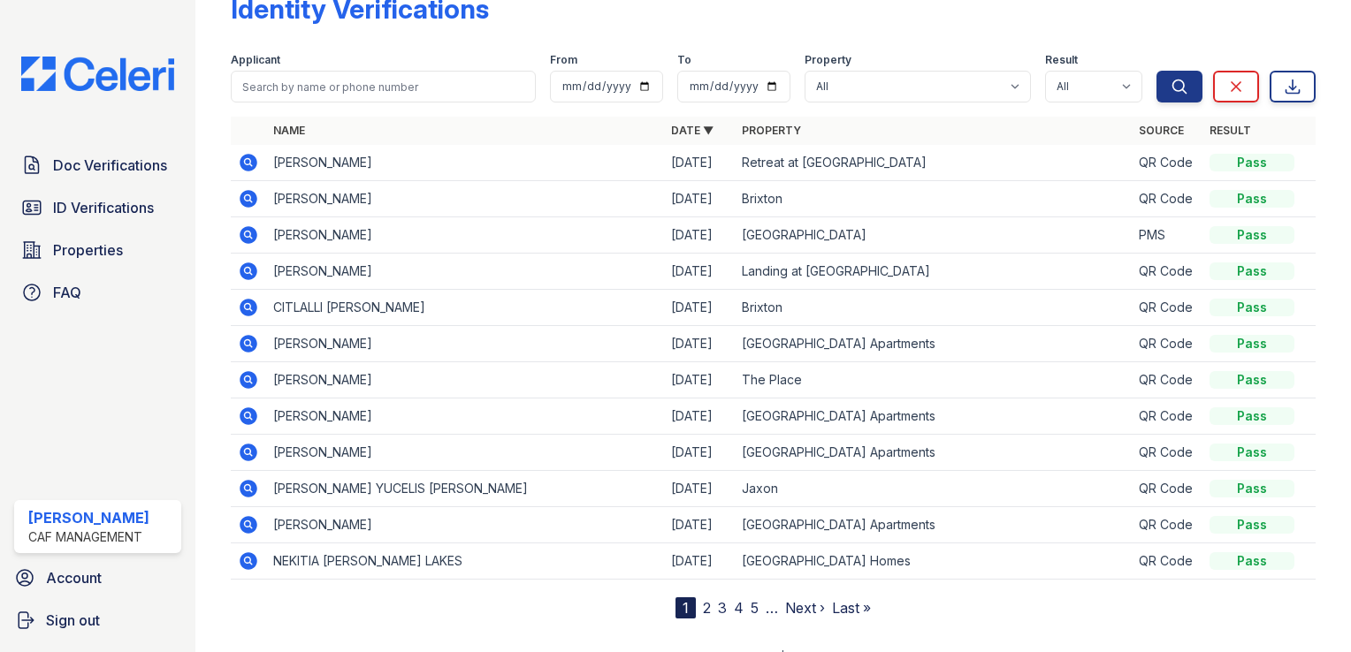
scroll to position [66, 0]
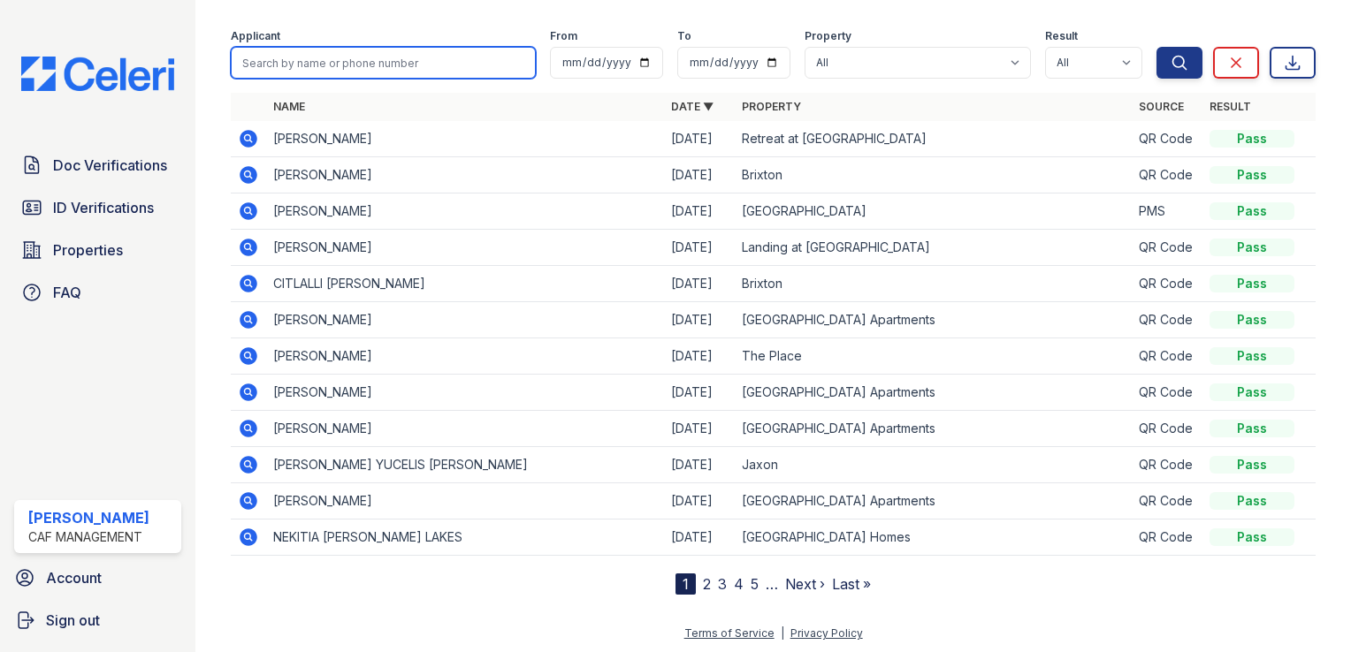
click at [283, 68] on input "search" at bounding box center [383, 63] width 305 height 32
type input "Peyton Smith"
click at [1156, 47] on button "Search" at bounding box center [1179, 63] width 46 height 32
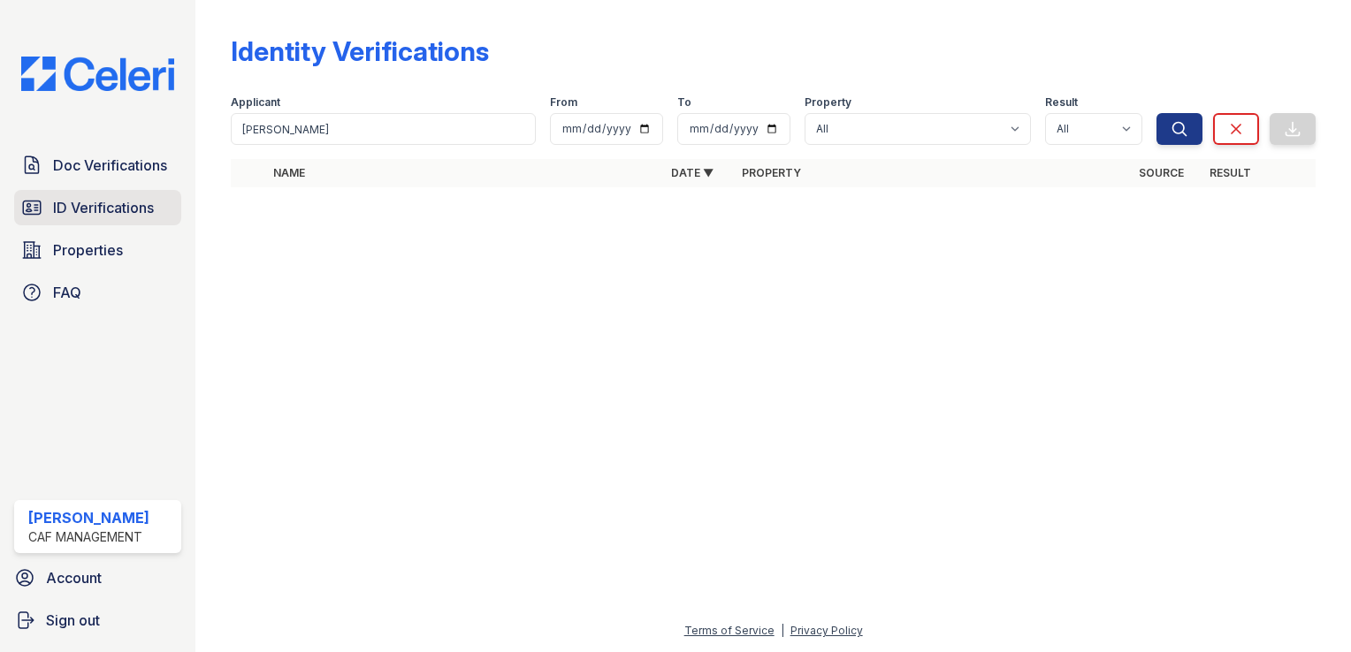
click at [103, 194] on link "ID Verifications" at bounding box center [97, 207] width 167 height 35
